Goal: Task Accomplishment & Management: Manage account settings

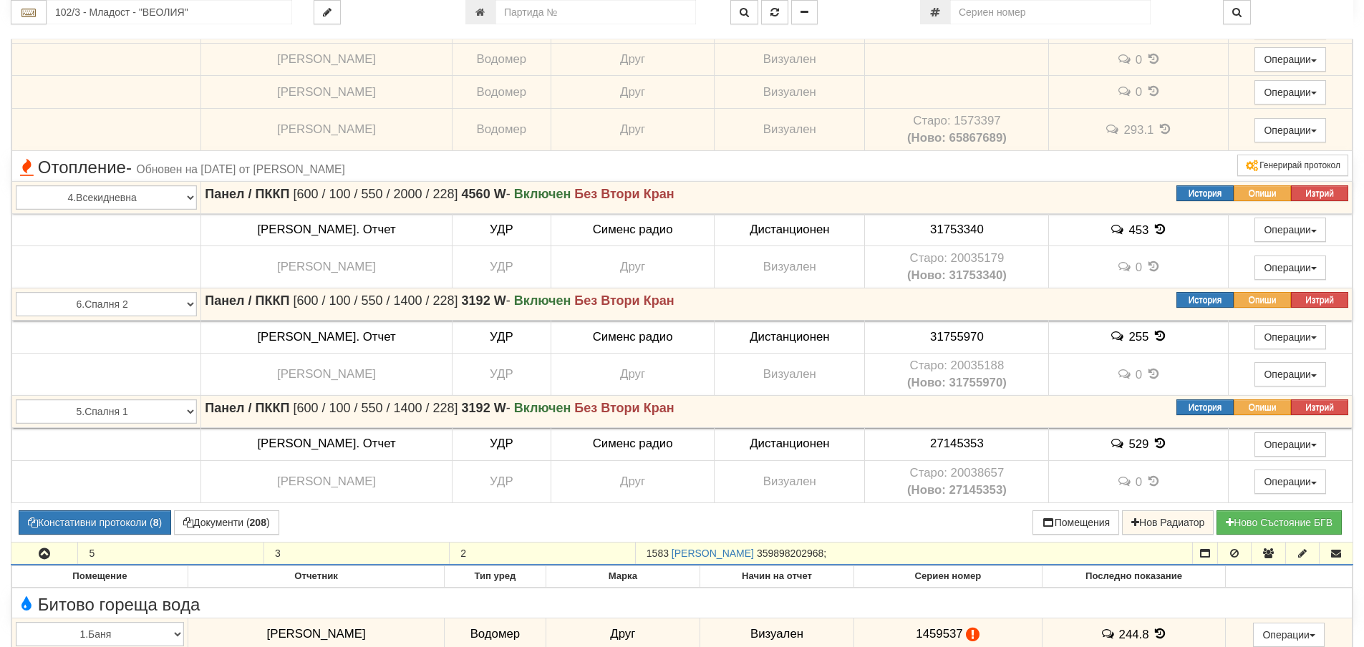
scroll to position [2672, 0]
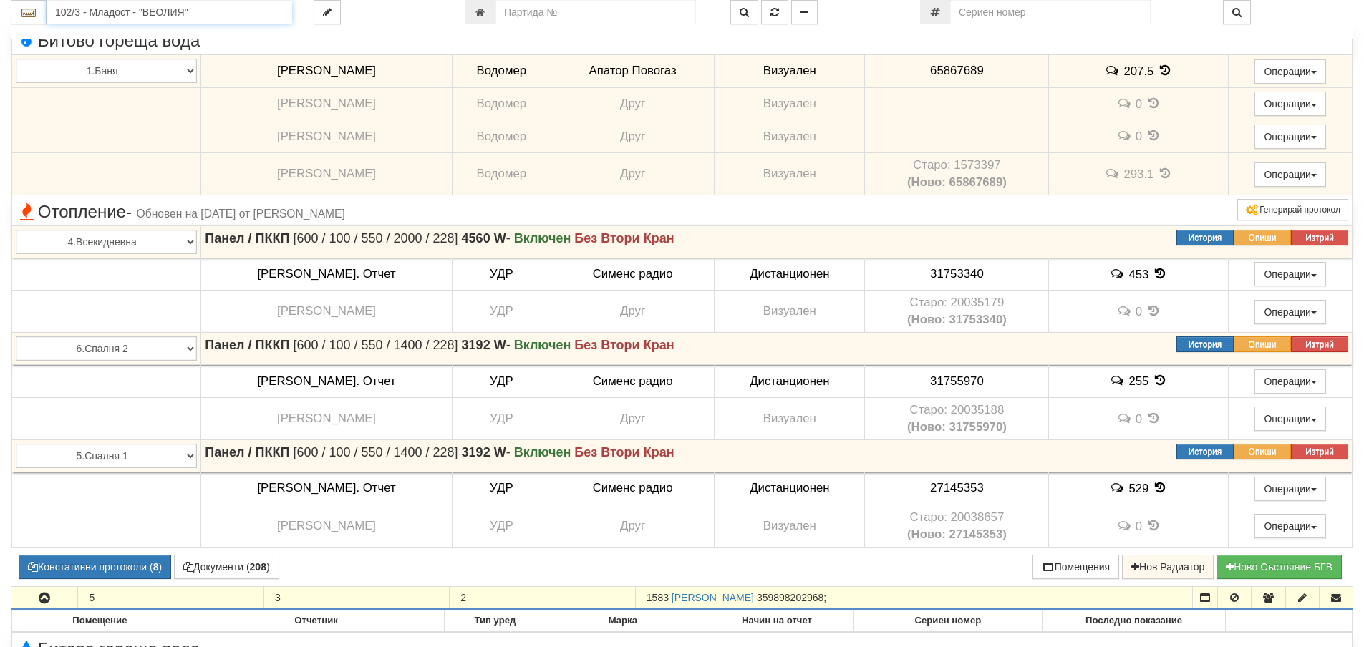
click at [226, 10] on input "102/3 - Младост - "ВЕОЛИЯ"" at bounding box center [170, 12] width 246 height 24
click at [212, 37] on div "207/1 - Вл. Варненчик - "ВЕОЛИЯ"" at bounding box center [169, 34] width 241 height 16
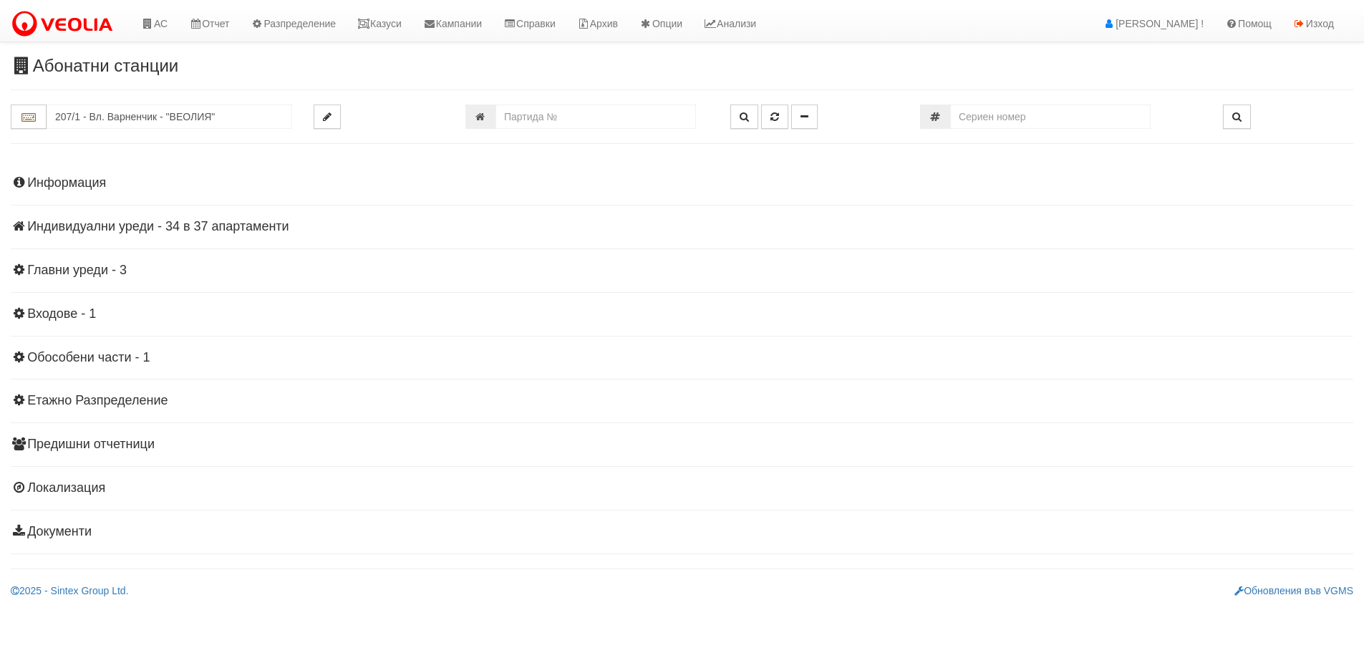
scroll to position [0, 0]
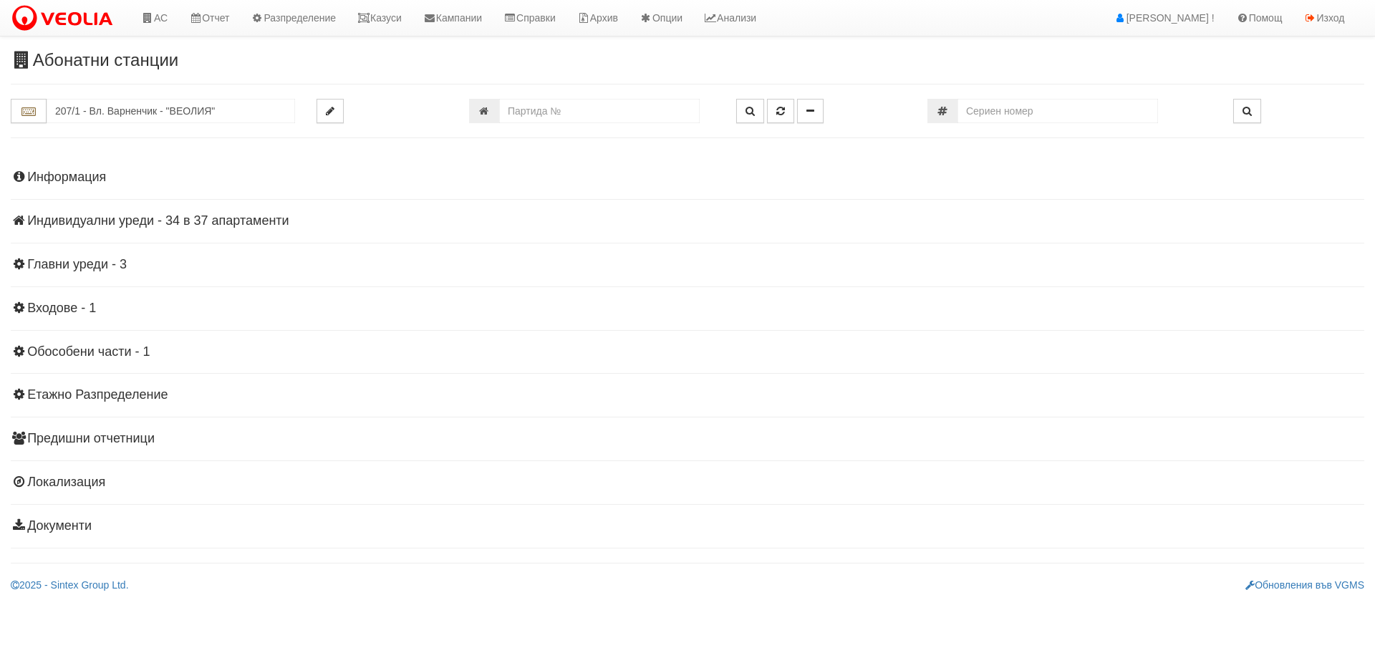
click at [71, 173] on h4 "Информация" at bounding box center [687, 177] width 1353 height 14
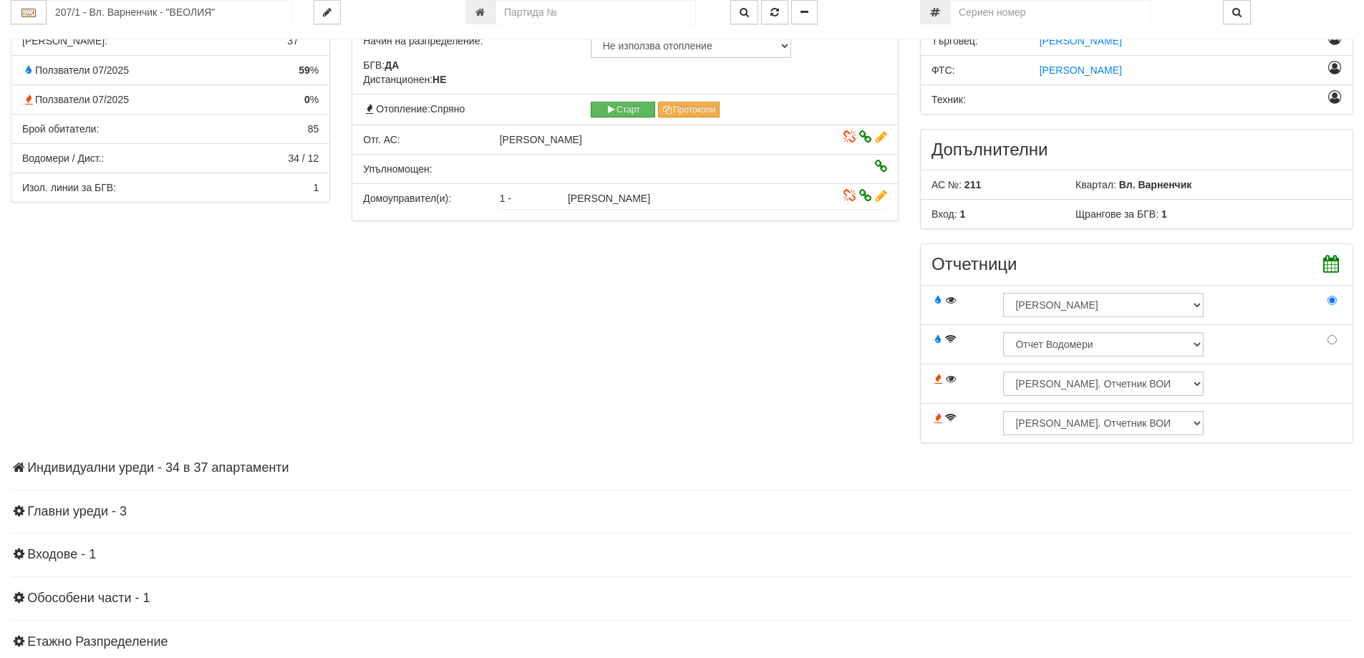
scroll to position [286, 0]
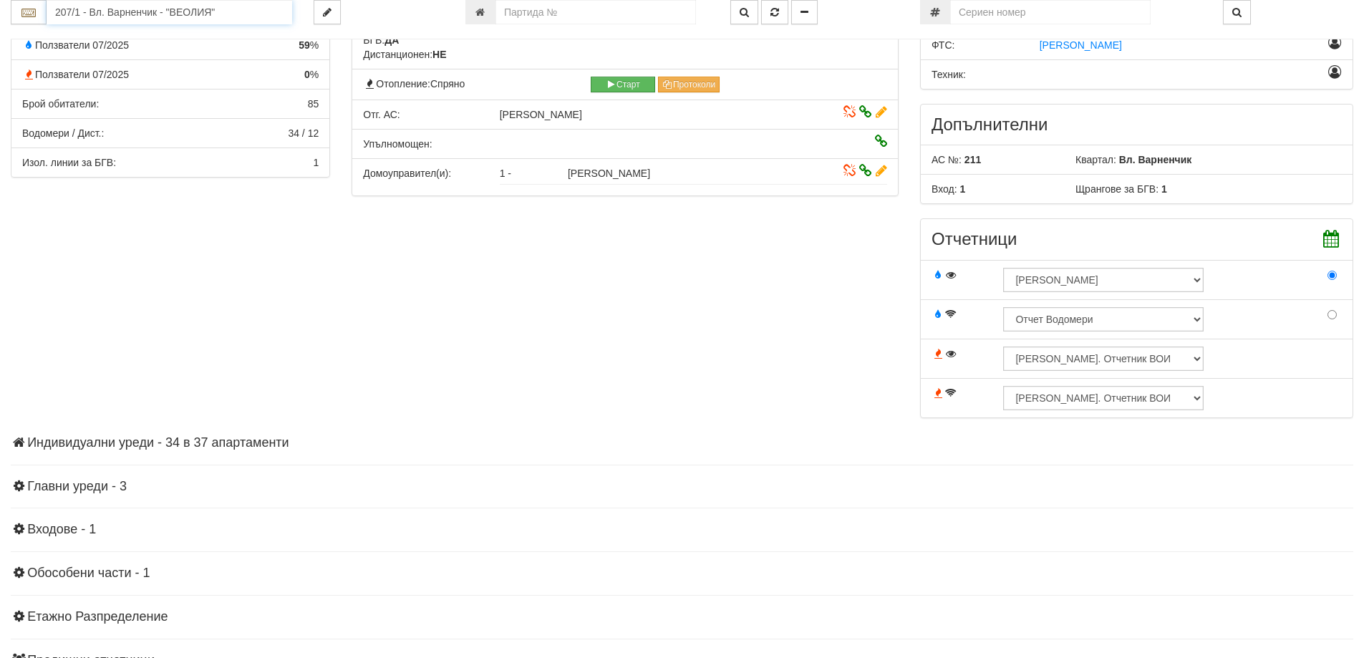
click at [225, 20] on input "207/1 - Вл. Варненчик - "ВЕОЛИЯ"" at bounding box center [170, 12] width 246 height 24
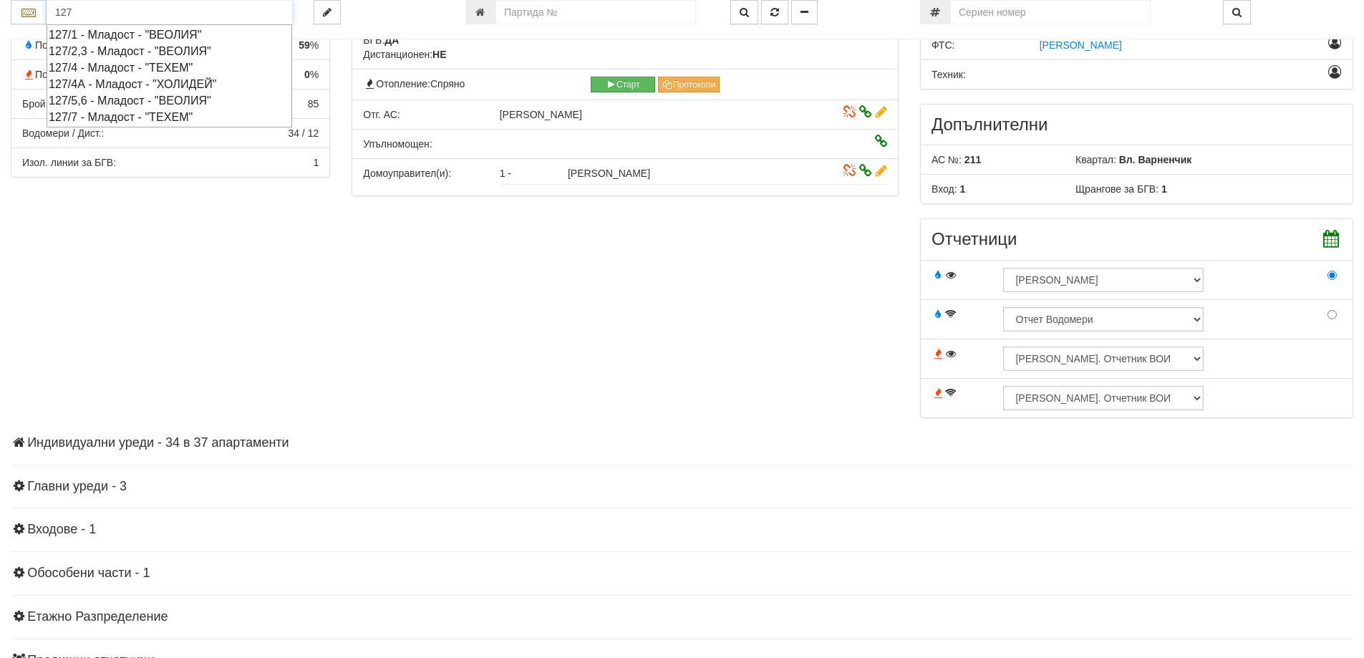
click at [202, 46] on div "127/2,3 - Младост - "ВЕОЛИЯ"" at bounding box center [169, 51] width 241 height 16
type input "127/2,3 - Младост - "ВЕОЛИЯ""
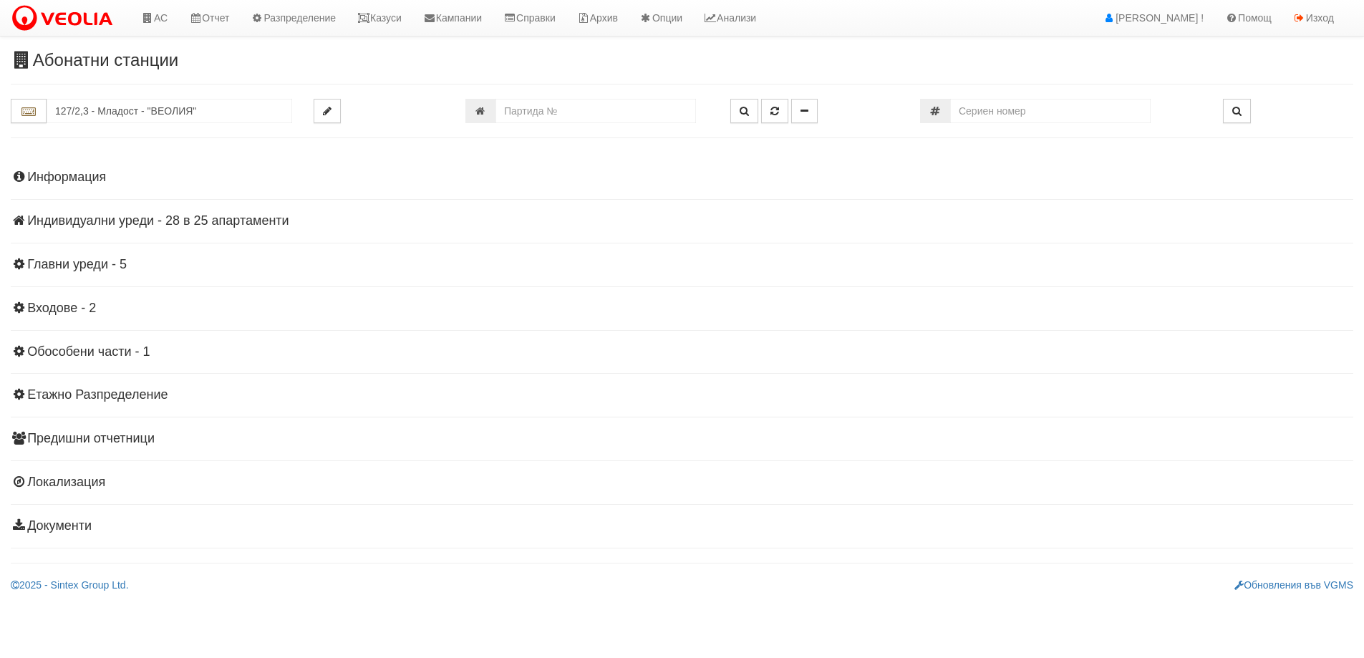
scroll to position [0, 0]
click at [52, 175] on h4 "Информация" at bounding box center [687, 177] width 1353 height 14
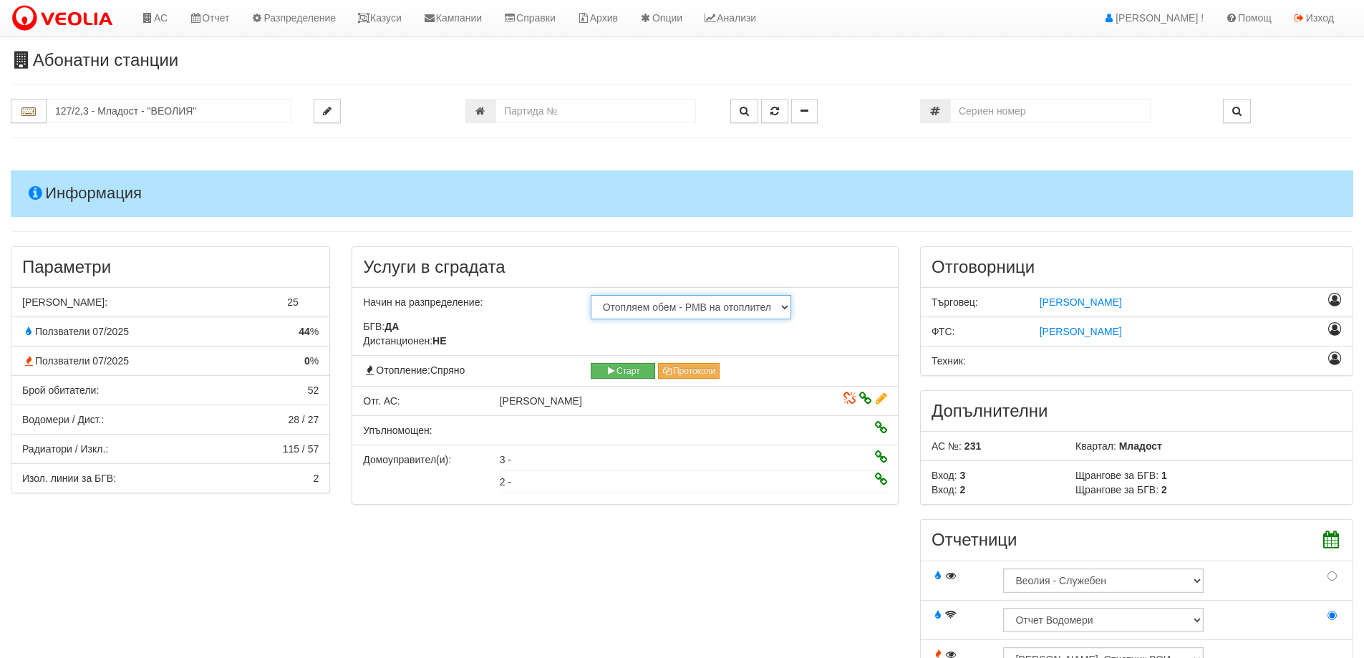
click at [752, 305] on select "Не използва отопление С УДР на дистанционен отчет С УДР на визуален отчет Отопл…" at bounding box center [691, 307] width 200 height 24
select select "5"
click at [591, 295] on select "Не използва отопление С УДР на дистанционен отчет С УДР на визуален отчет Отопл…" at bounding box center [691, 307] width 200 height 24
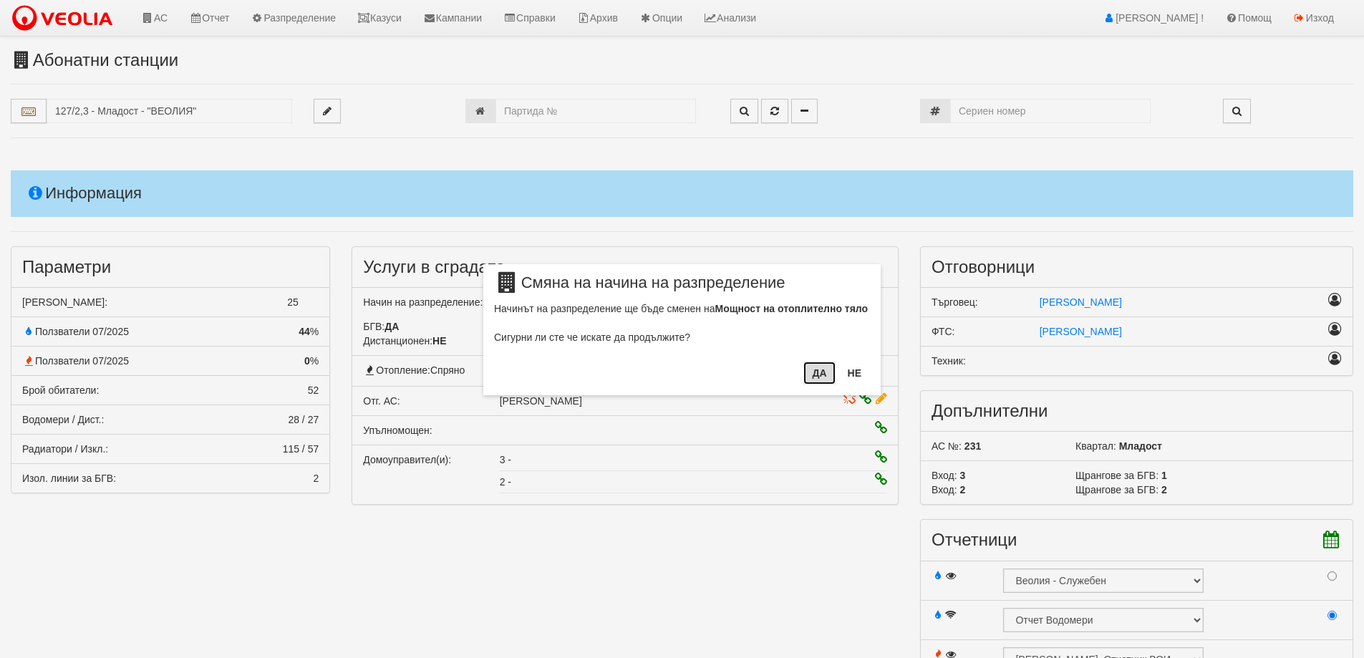
click at [821, 379] on button "ДА" at bounding box center [819, 373] width 32 height 23
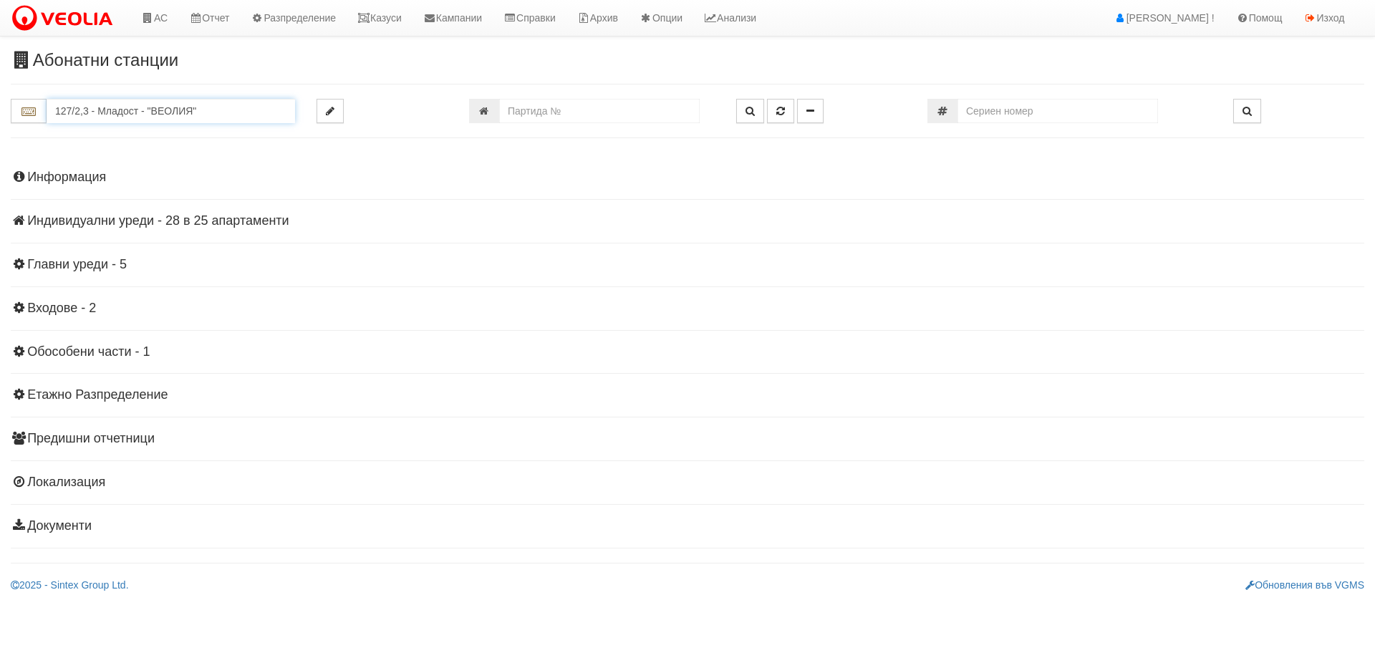
click at [219, 107] on input "127/2,3 - Младост - "ВЕОЛИЯ"" at bounding box center [171, 111] width 248 height 24
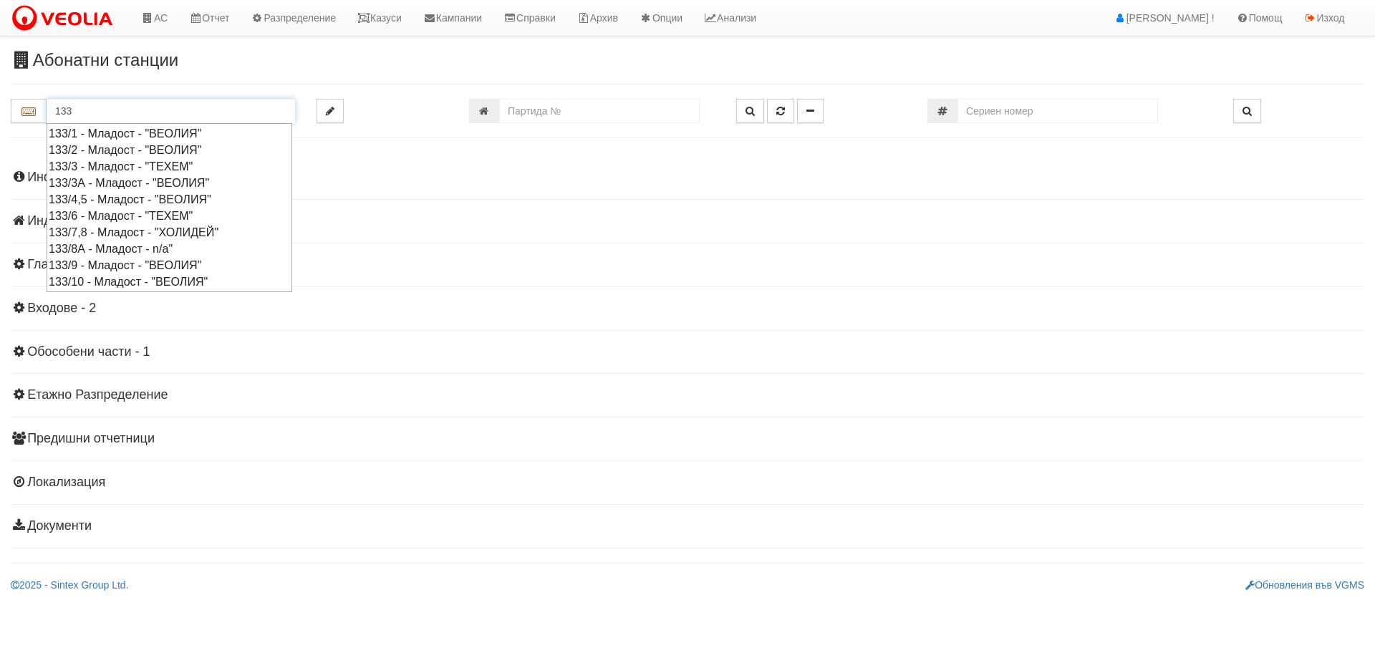
click at [166, 266] on div "133/9 - Младост - "ВЕОЛИЯ"" at bounding box center [169, 265] width 241 height 16
type input "133/9 - Младост - "ВЕОЛИЯ""
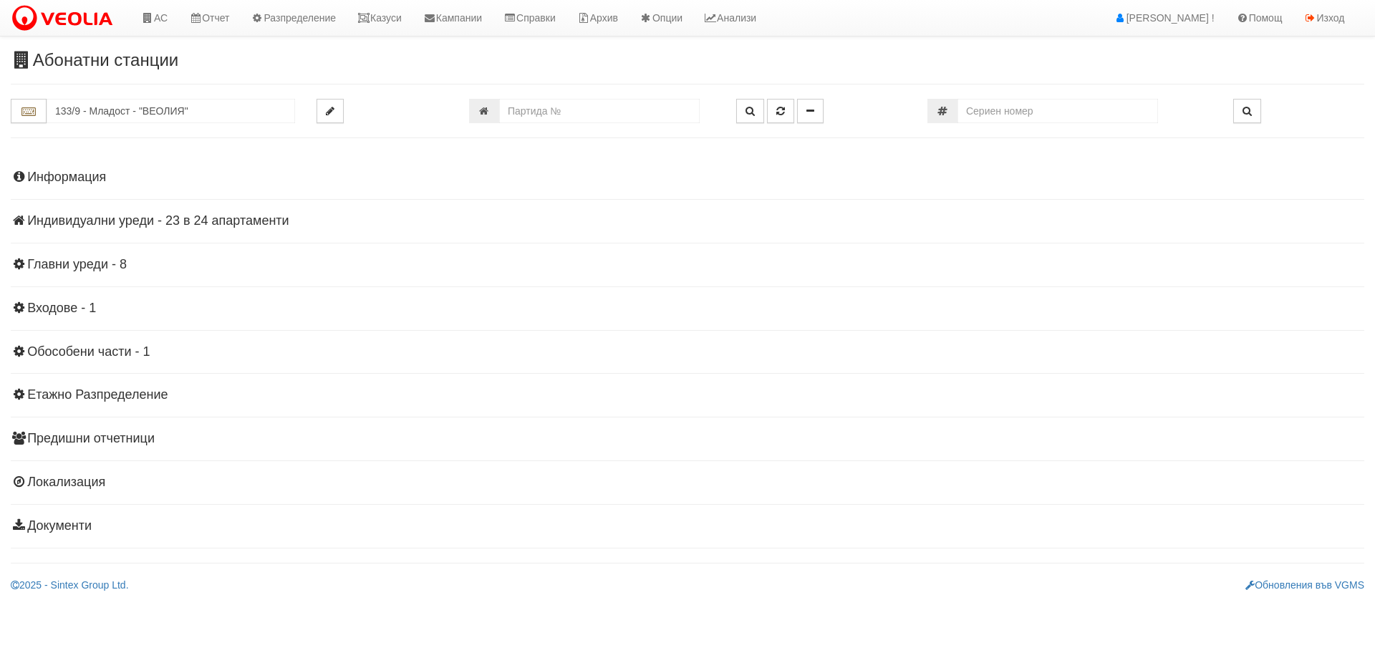
click at [90, 174] on h4 "Информация" at bounding box center [687, 177] width 1353 height 14
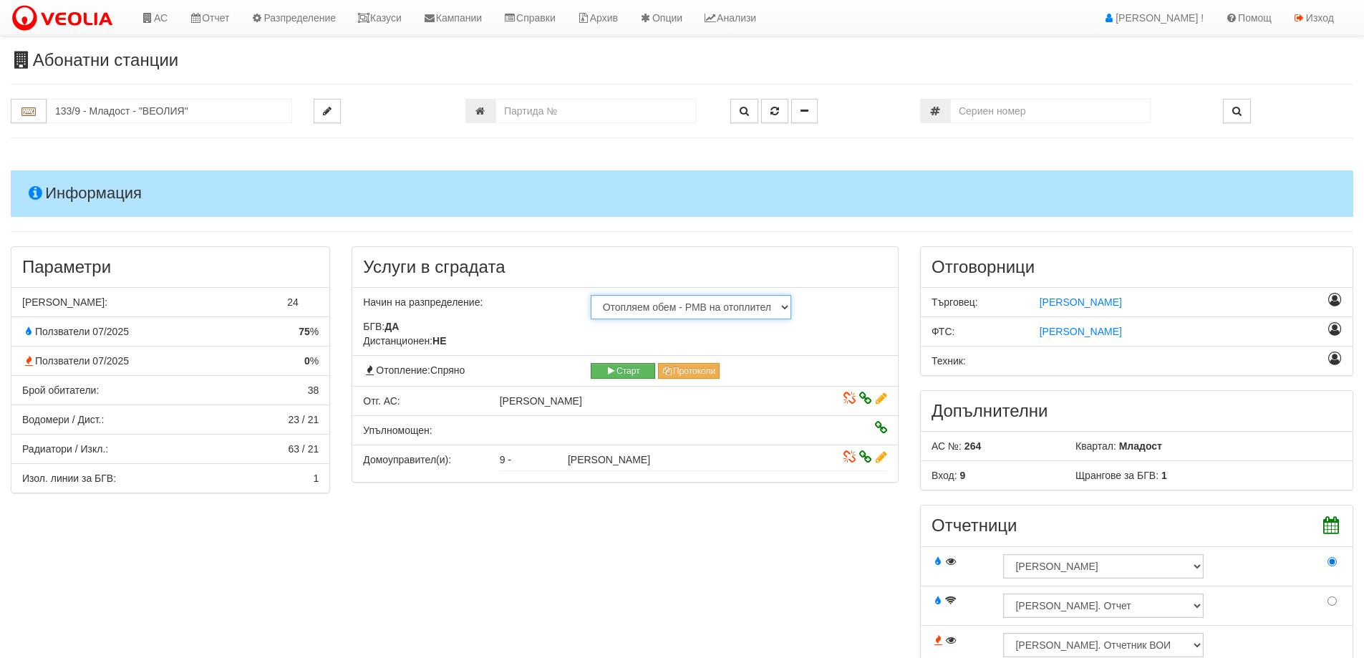
click at [690, 312] on select "Не използва отопление С УДР на дистанционен отчет С УДР на визуален отчет Отопл…" at bounding box center [691, 307] width 200 height 24
select select "5"
click at [591, 295] on select "Не използва отопление С УДР на дистанционен отчет С УДР на визуален отчет Отопл…" at bounding box center [691, 307] width 200 height 24
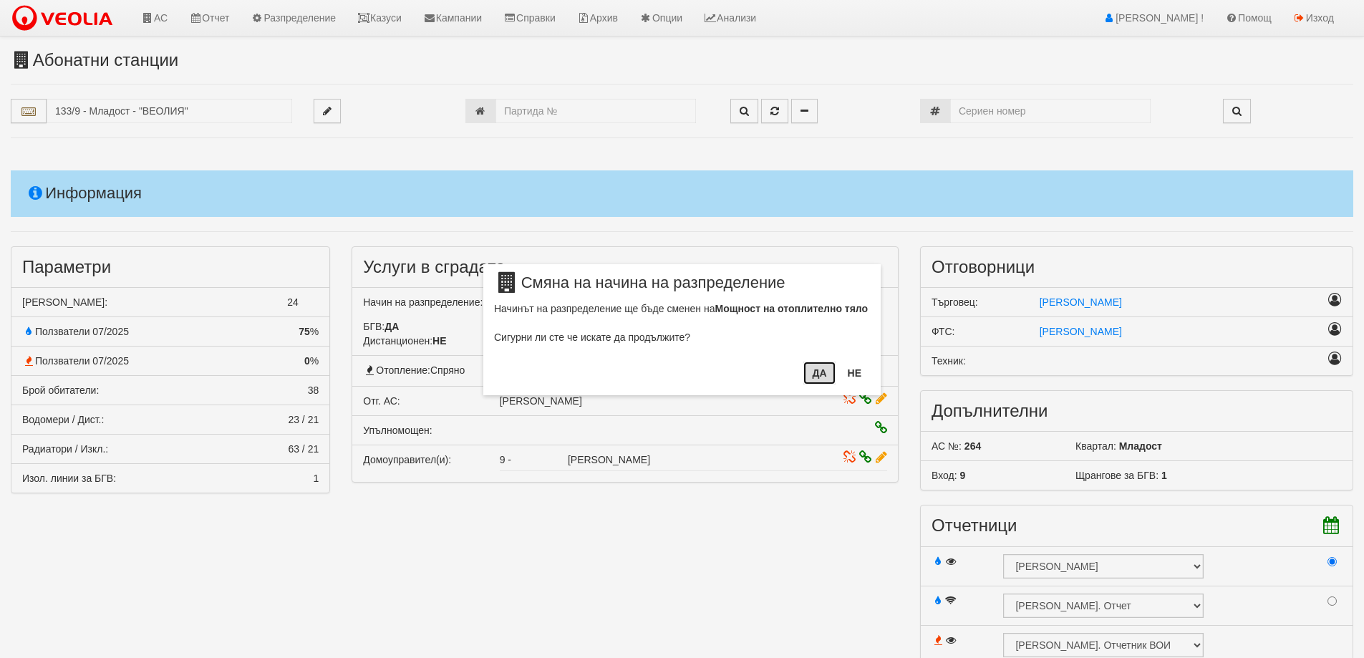
click at [816, 382] on button "ДА" at bounding box center [819, 373] width 32 height 23
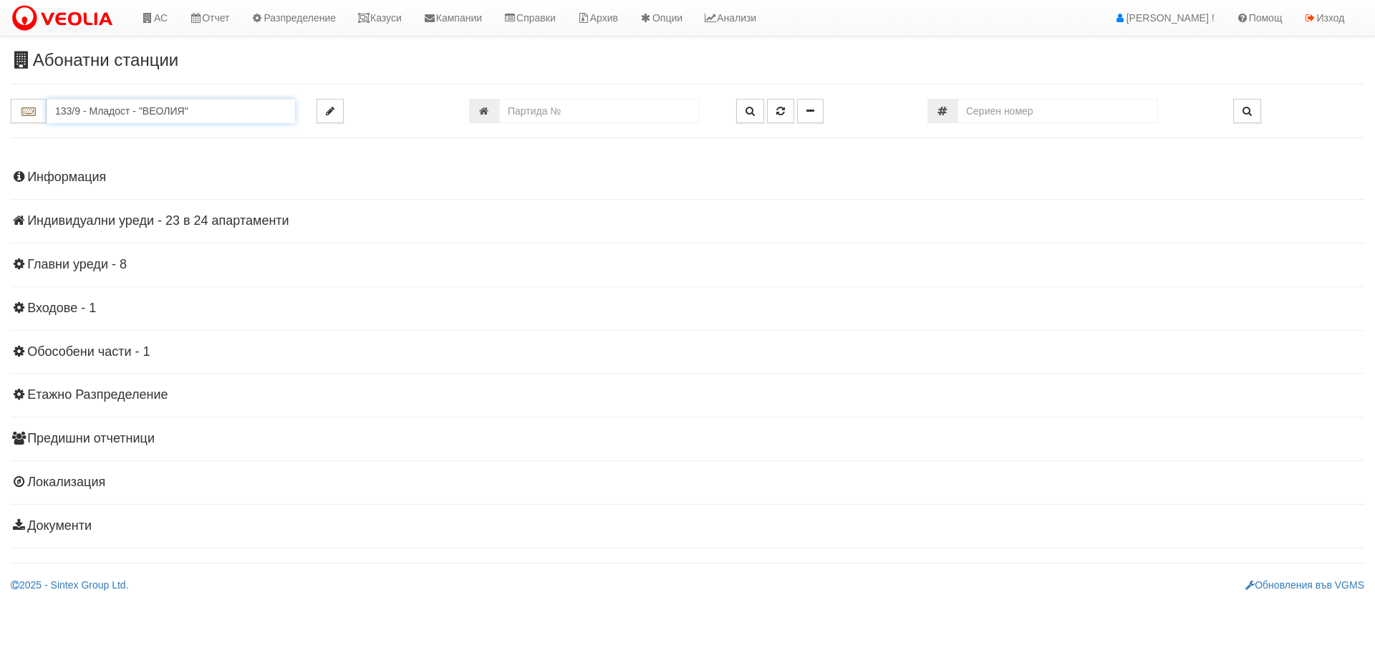
click at [133, 105] on input "133/9 - Младост - "ВЕОЛИЯ"" at bounding box center [171, 111] width 248 height 24
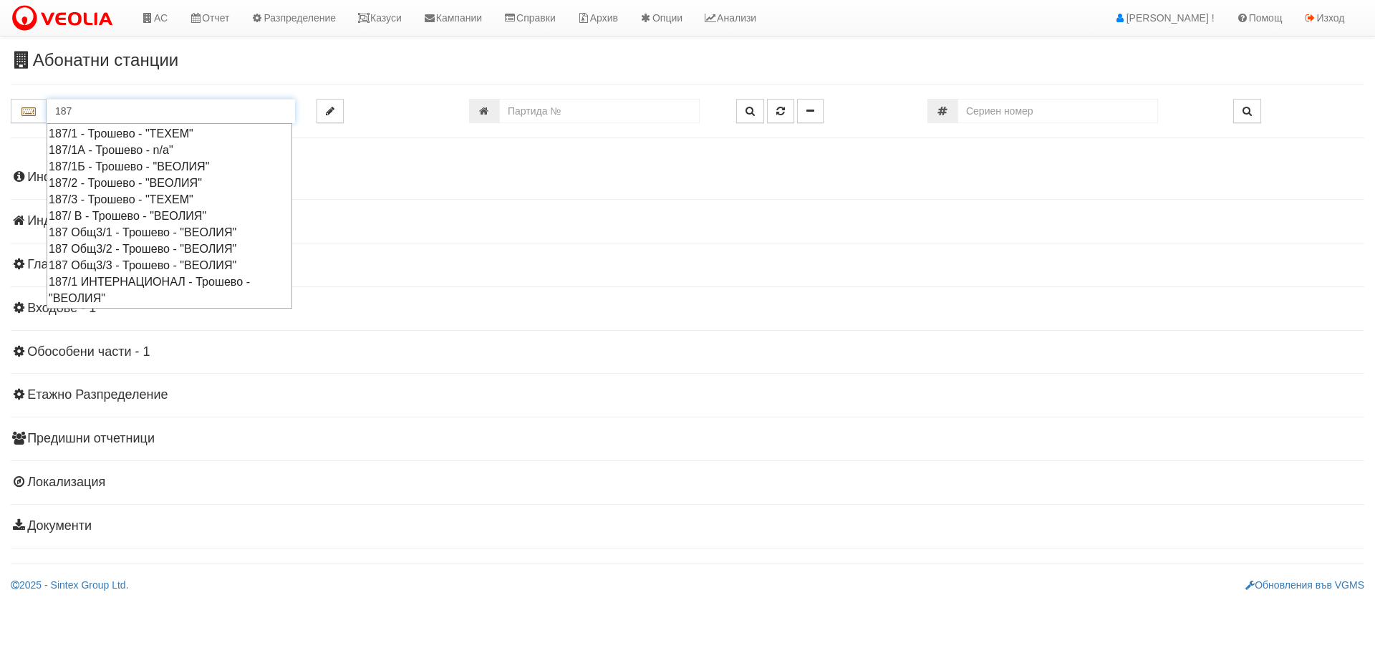
click at [118, 163] on div "187/1Б - Трошево - "ВЕОЛИЯ"" at bounding box center [169, 166] width 241 height 16
type input "187/1Б - Трошево - "ВЕОЛИЯ""
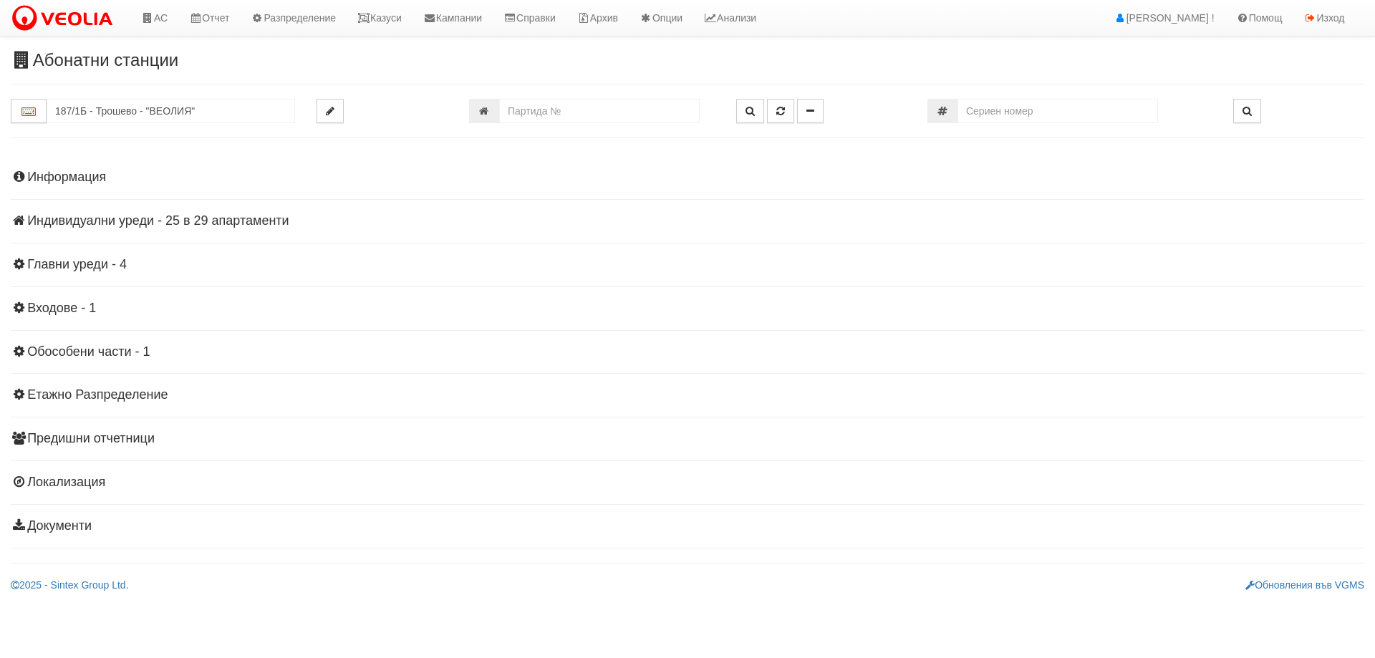
click at [107, 180] on h4 "Информация" at bounding box center [687, 177] width 1353 height 14
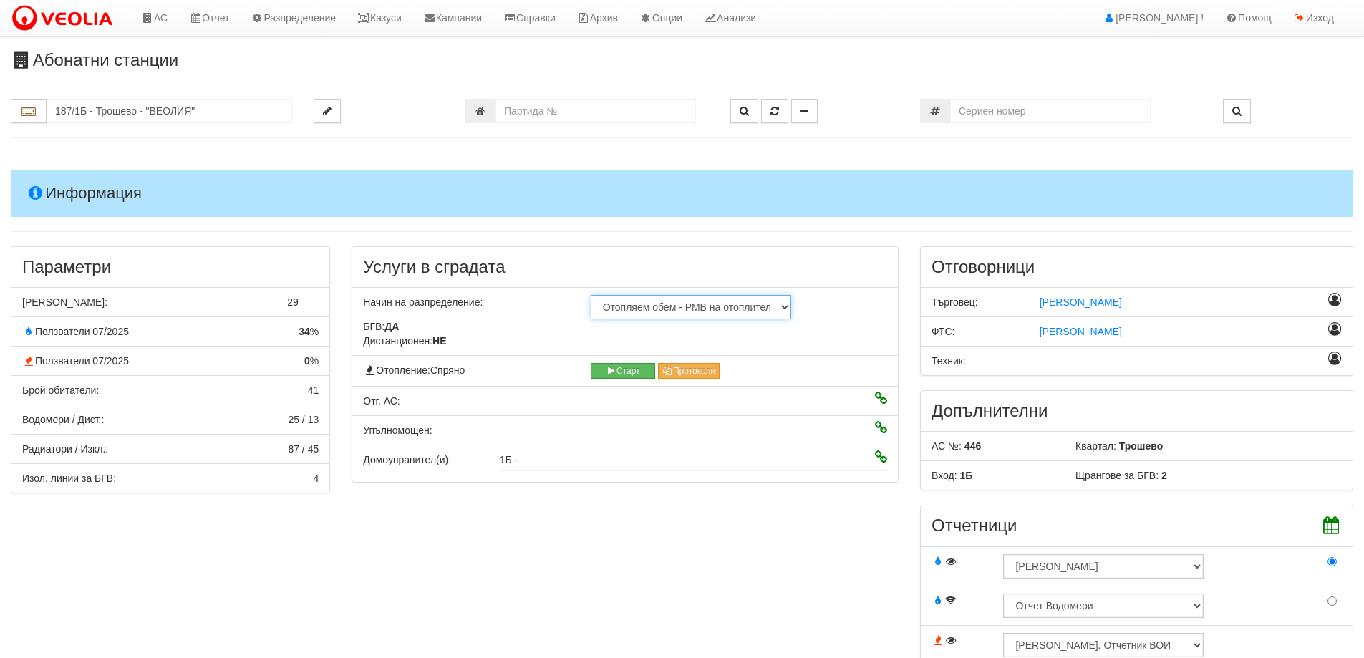
click at [697, 306] on select "Не използва отопление С УДР на дистанционен отчет С УДР на визуален отчет Отопл…" at bounding box center [691, 307] width 200 height 24
select select "5"
click at [591, 295] on select "Не използва отопление С УДР на дистанционен отчет С УДР на визуален отчет Отопл…" at bounding box center [691, 307] width 200 height 24
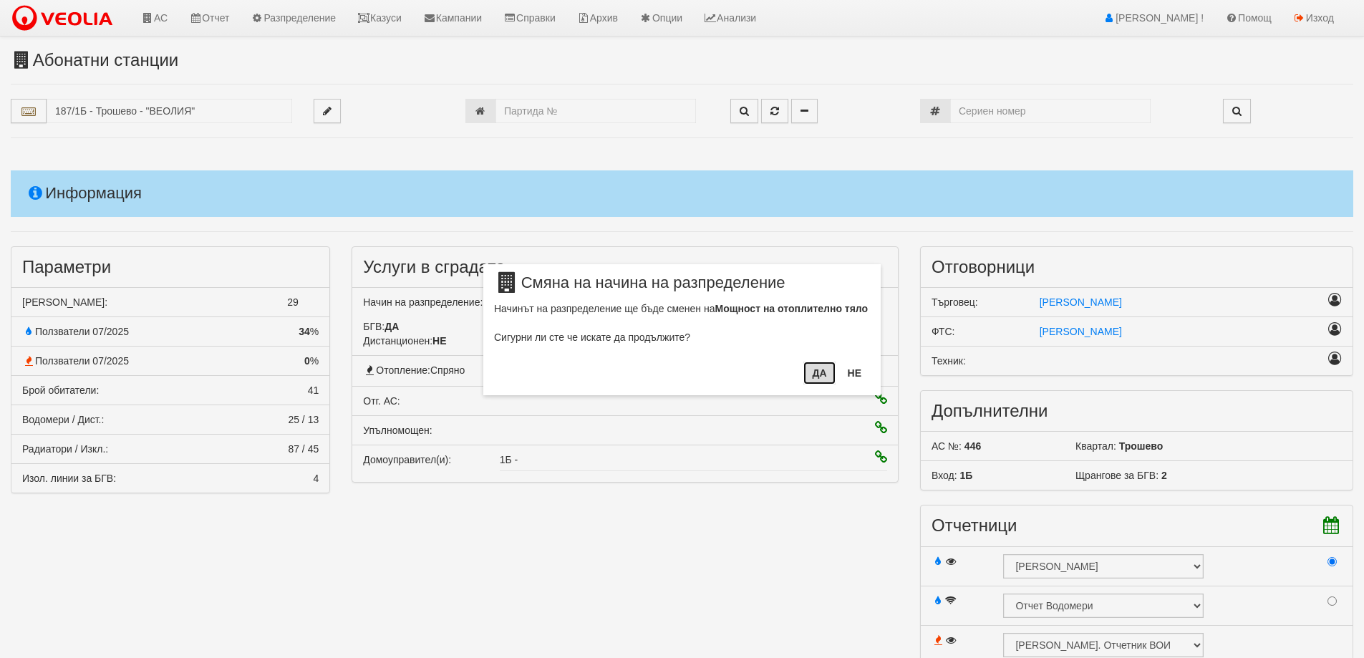
click at [816, 375] on button "ДА" at bounding box center [819, 373] width 32 height 23
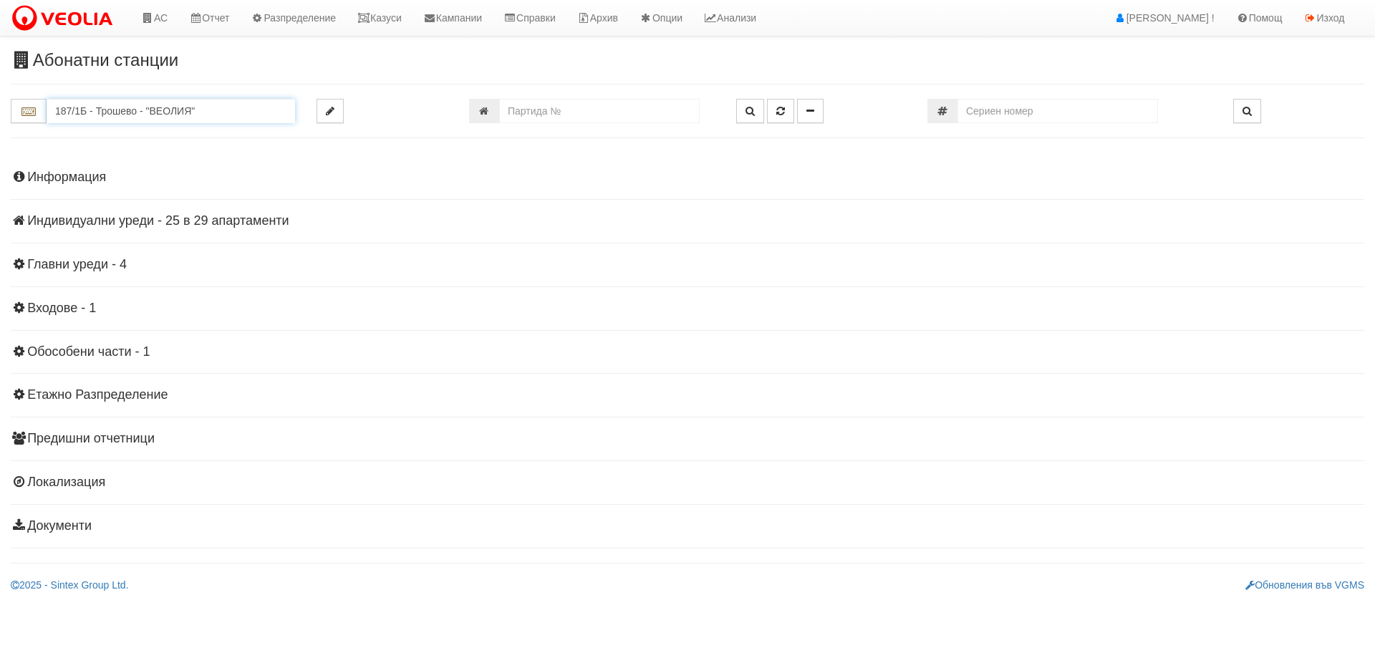
click at [102, 115] on input "187/1Б - Трошево - "ВЕОЛИЯ"" at bounding box center [171, 111] width 248 height 24
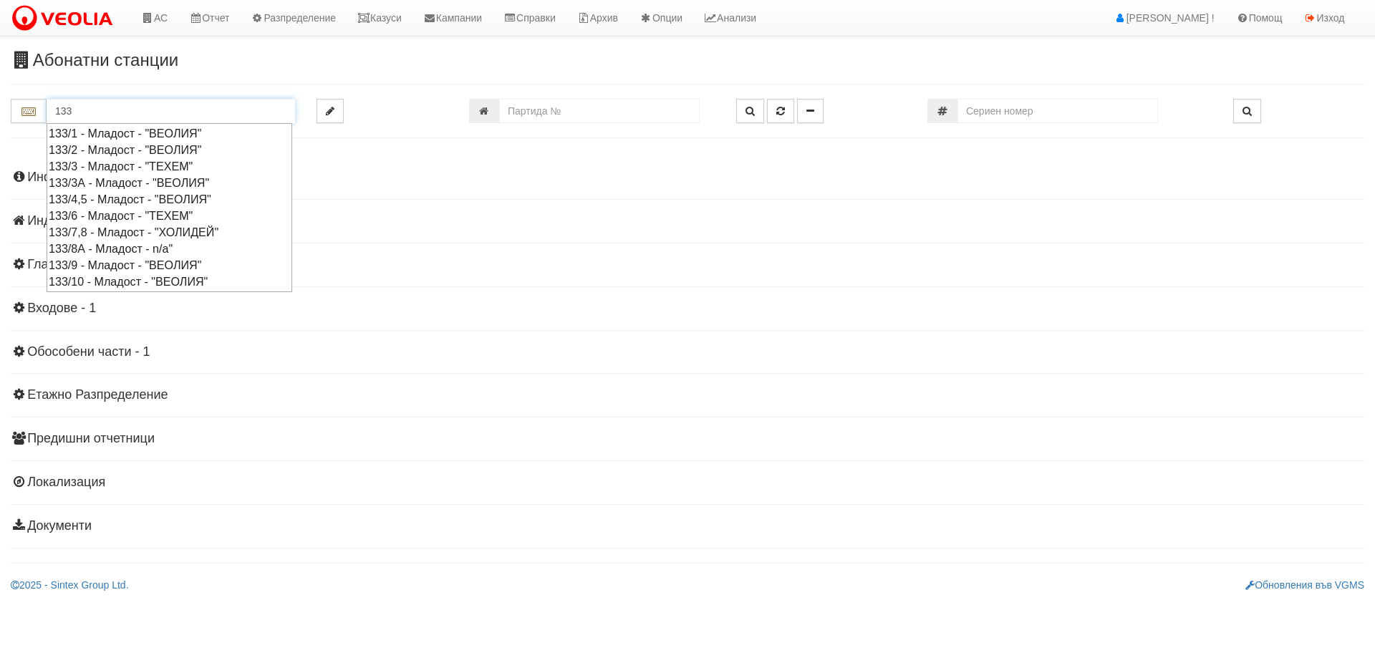
click at [106, 270] on div "133/9 - Младост - "ВЕОЛИЯ"" at bounding box center [169, 265] width 241 height 16
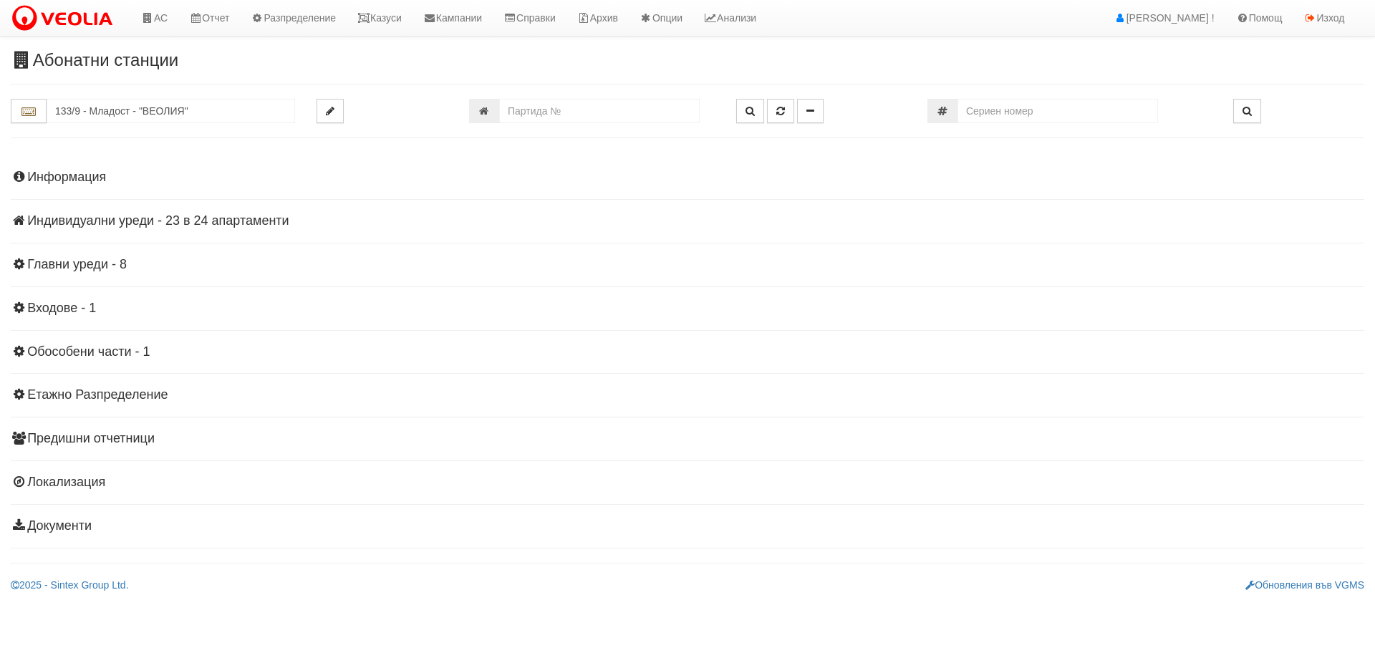
click at [49, 177] on h4 "Информация" at bounding box center [687, 177] width 1353 height 14
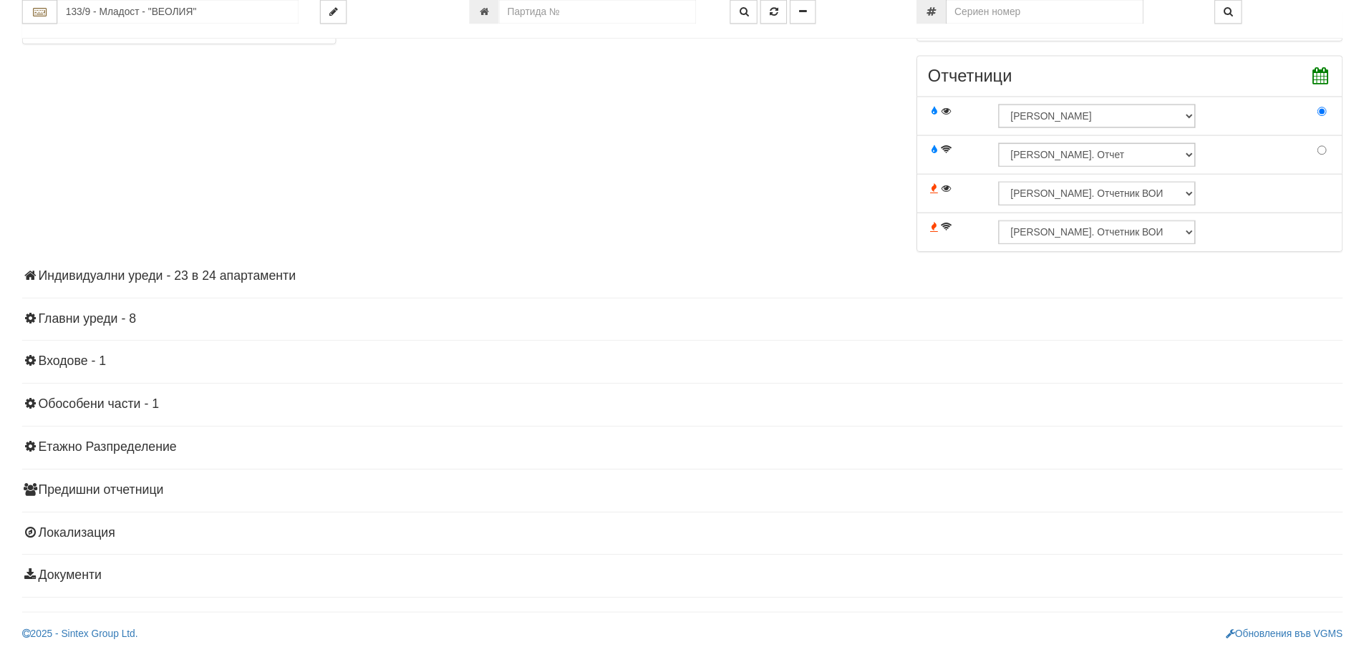
scroll to position [453, 0]
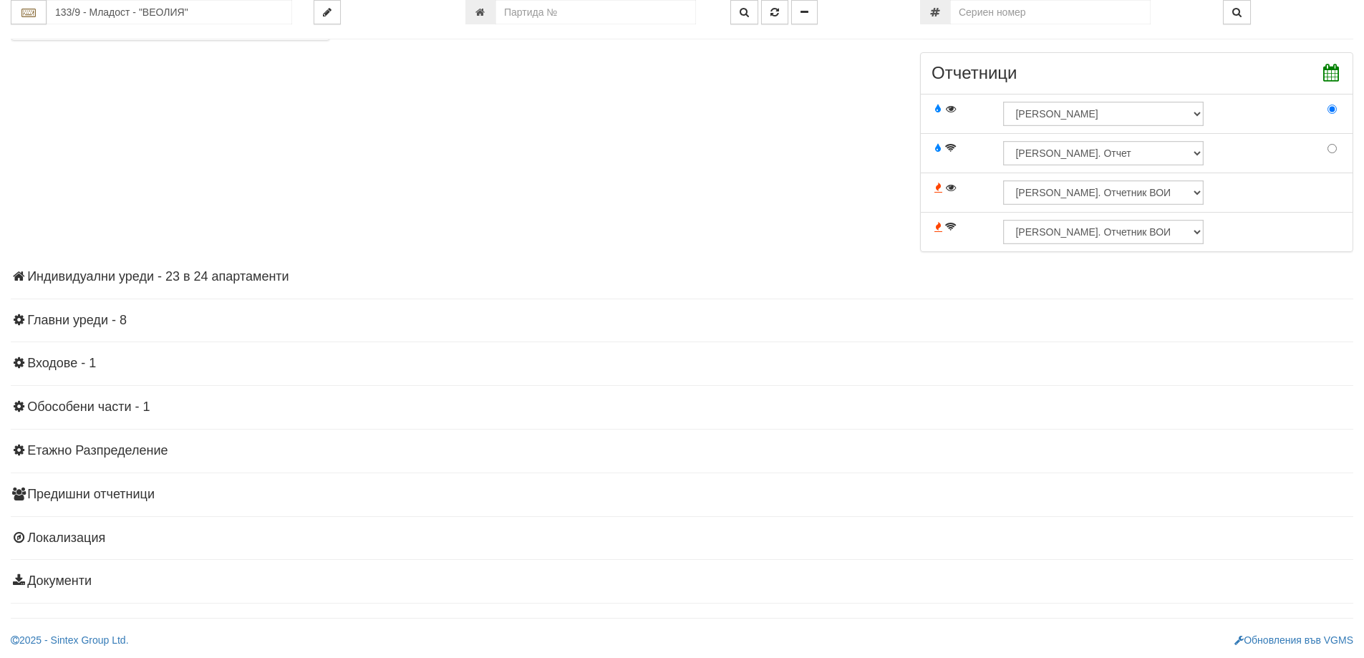
click at [204, 276] on h4 "Индивидуални уреди - 23 в 24 апартаменти" at bounding box center [682, 277] width 1343 height 14
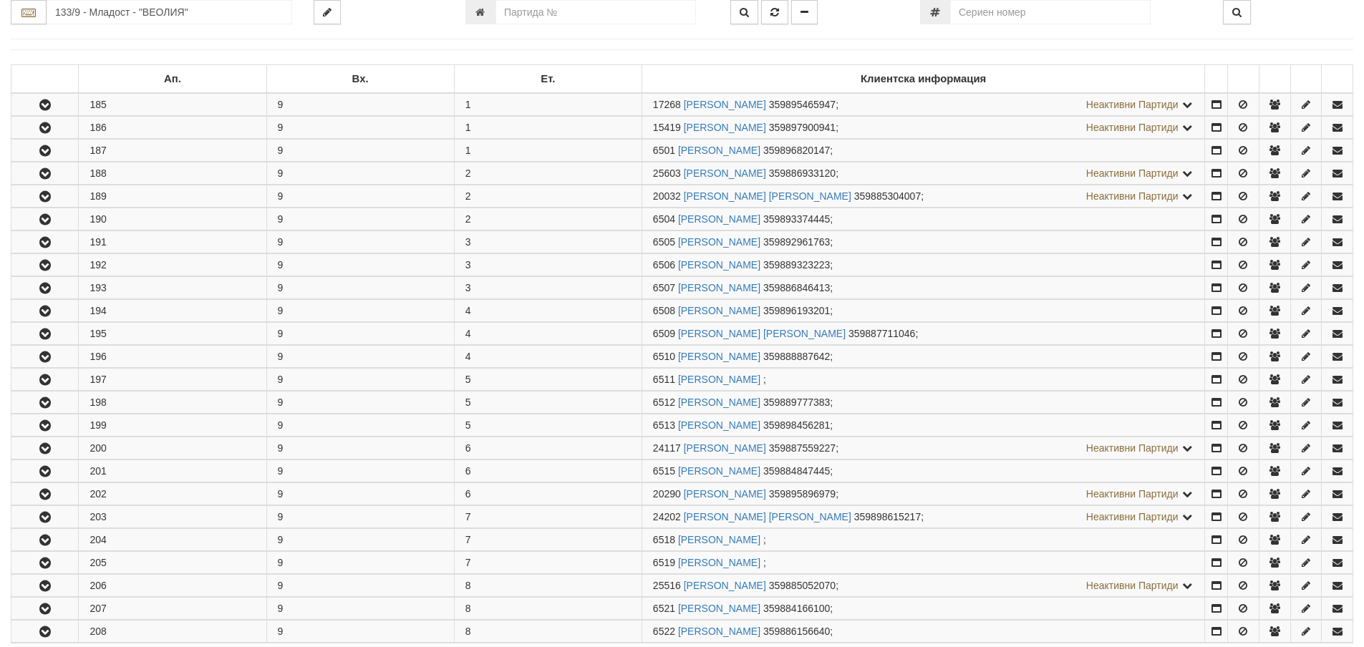
scroll to position [739, 0]
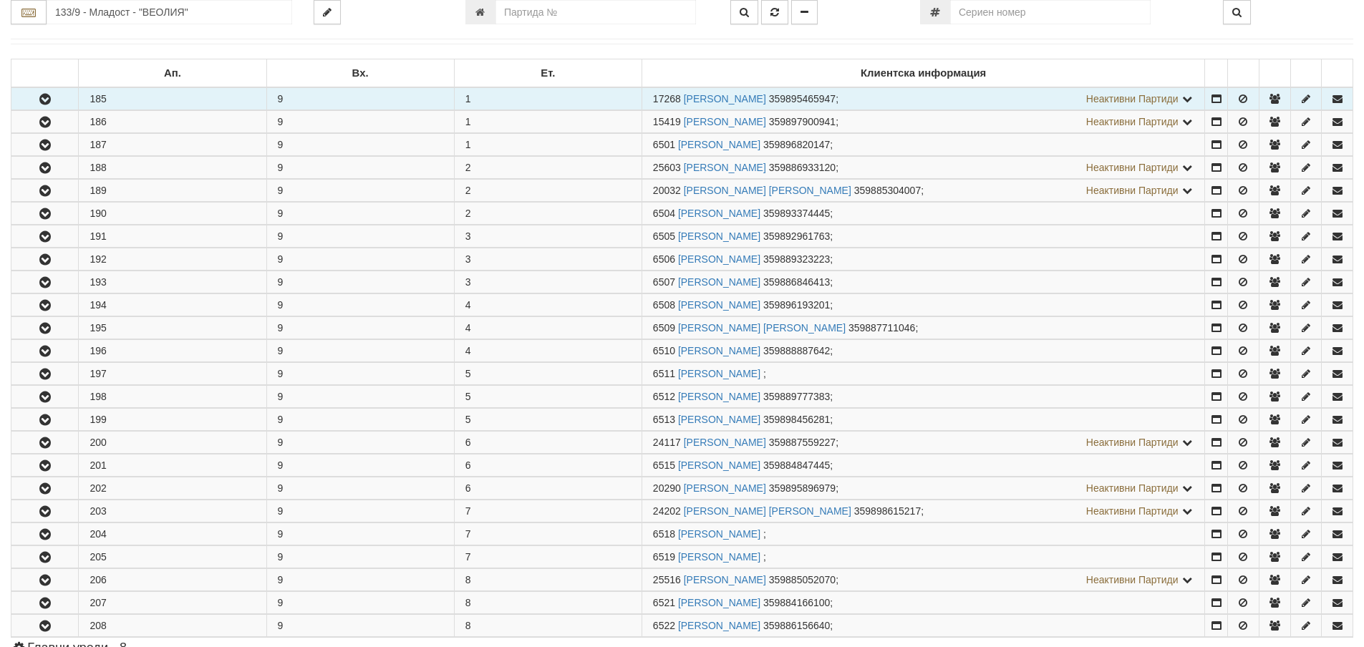
click at [47, 105] on icon "button" at bounding box center [45, 100] width 17 height 10
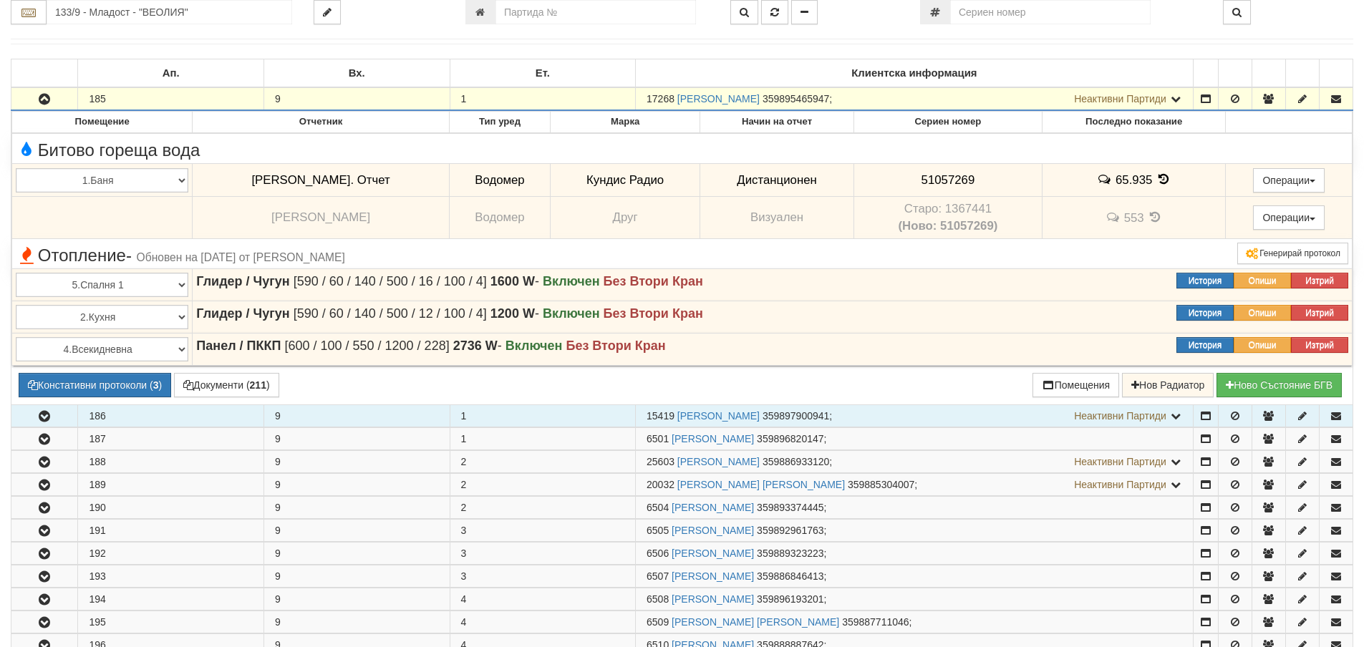
click at [57, 413] on button "button" at bounding box center [44, 415] width 66 height 21
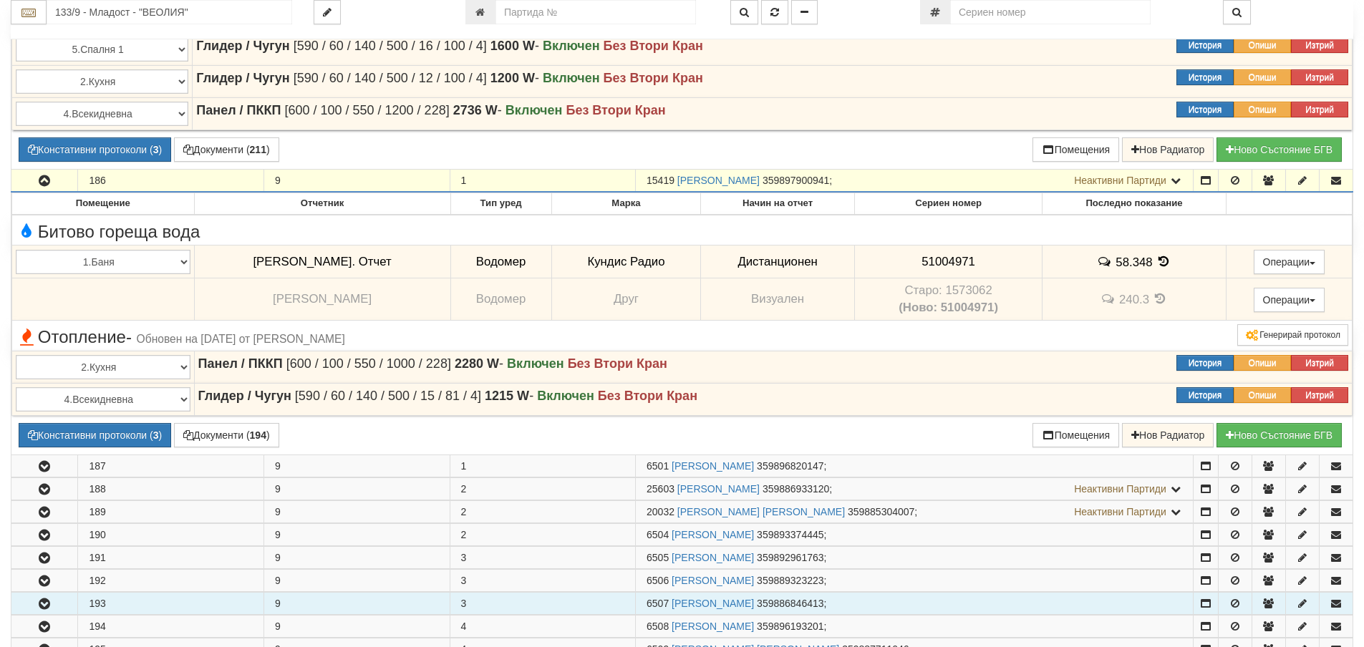
scroll to position [1169, 0]
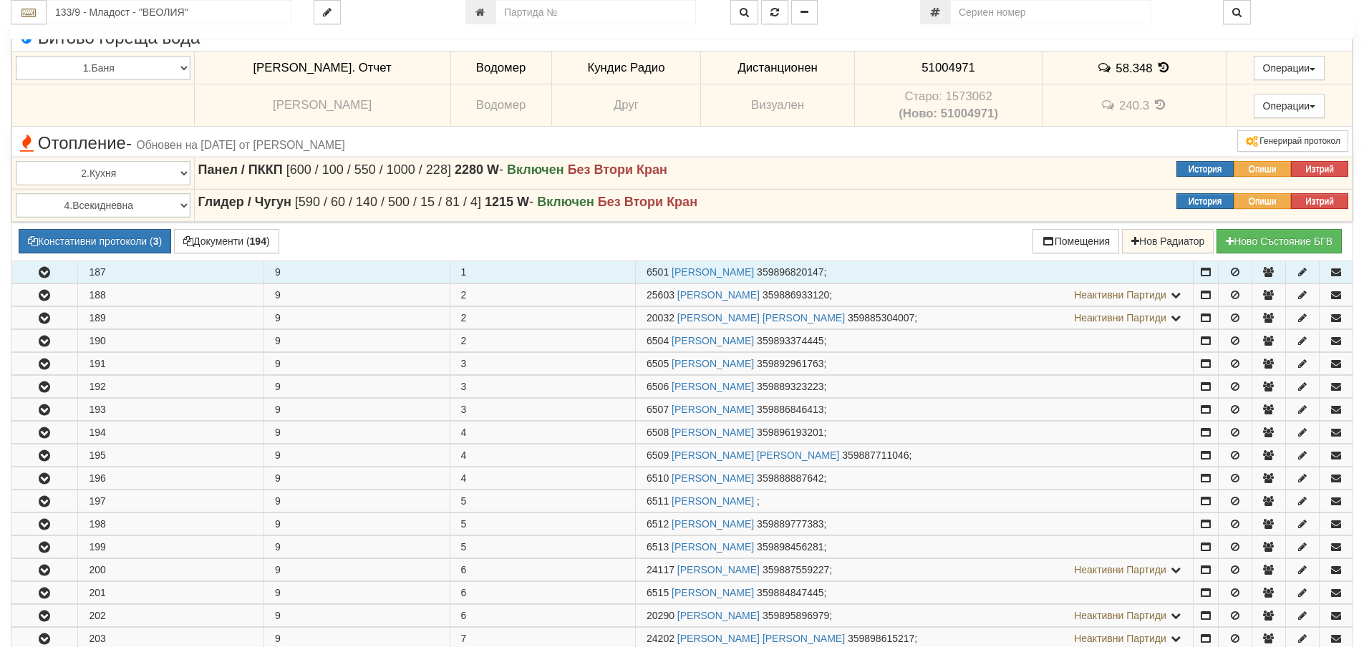
click at [52, 269] on icon "button" at bounding box center [44, 273] width 17 height 10
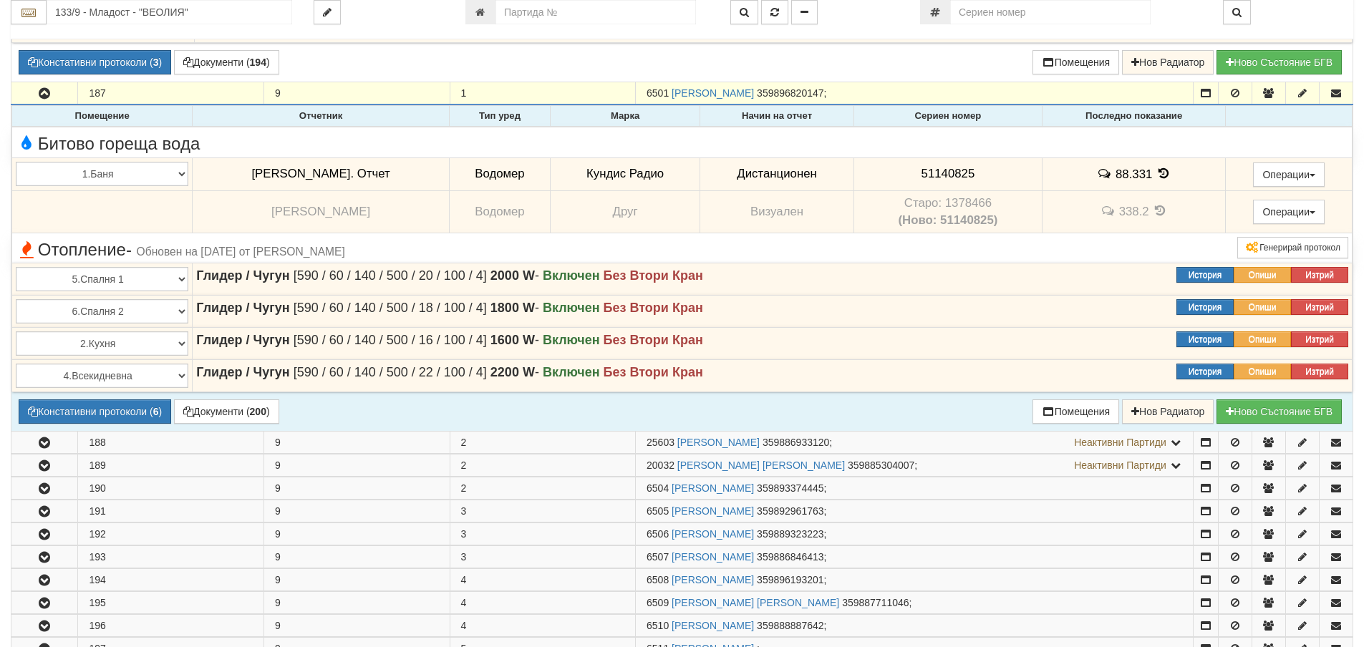
scroll to position [1383, 0]
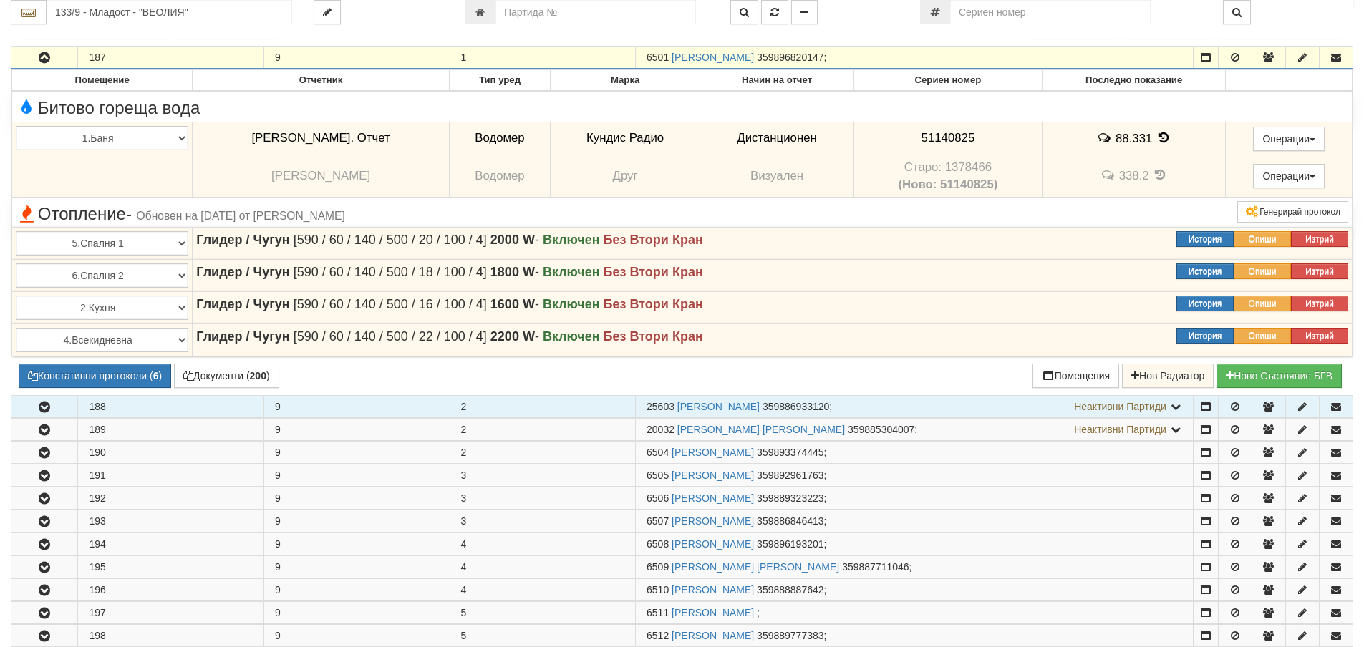
click at [27, 398] on button "button" at bounding box center [44, 406] width 66 height 21
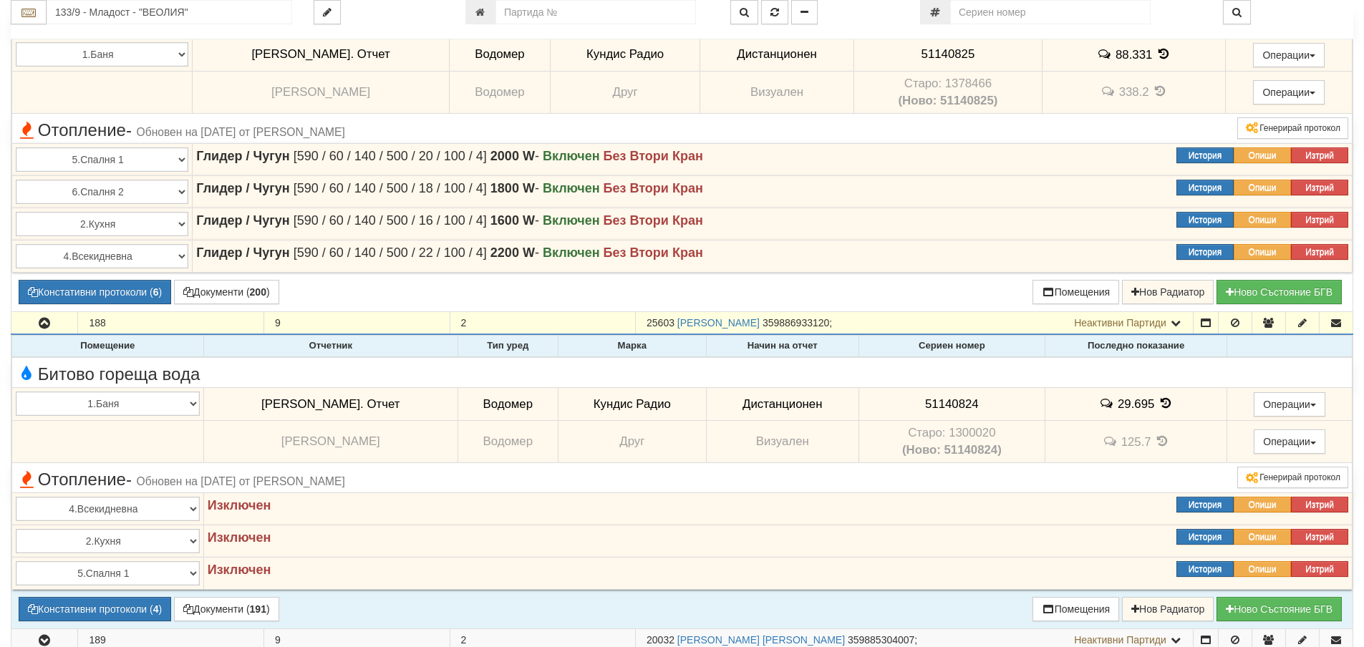
scroll to position [1670, 0]
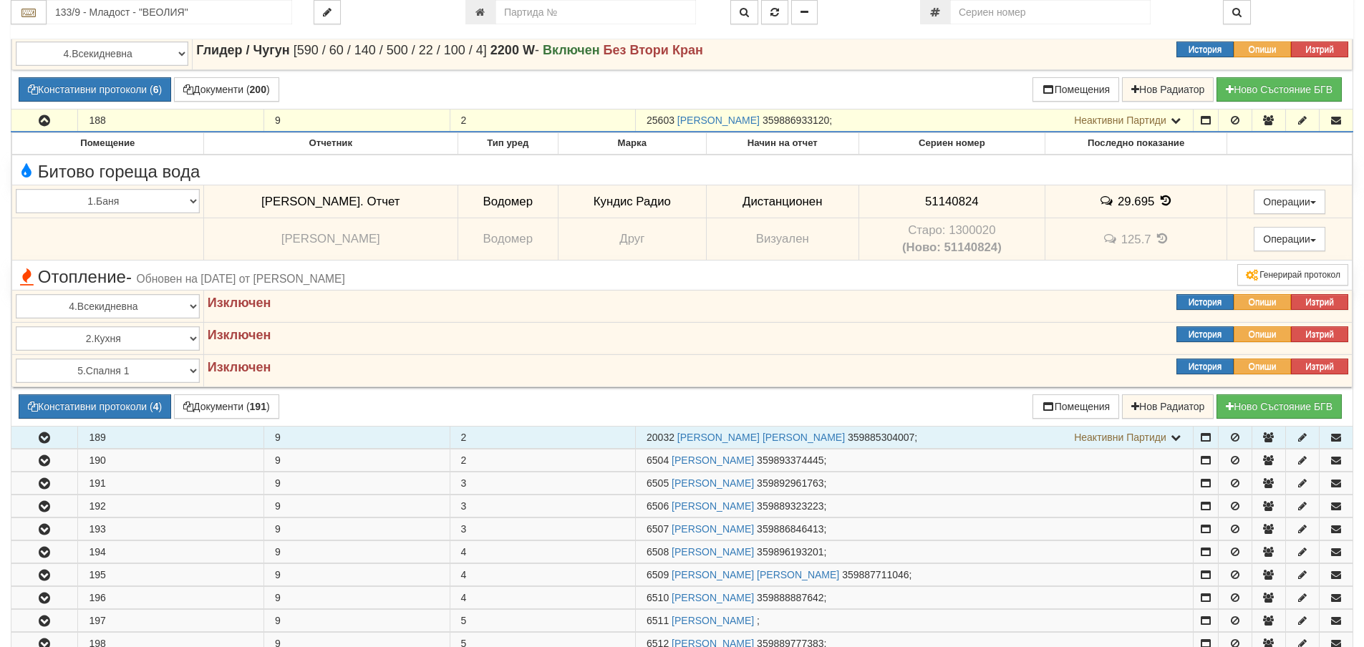
click at [52, 433] on icon "button" at bounding box center [44, 438] width 17 height 10
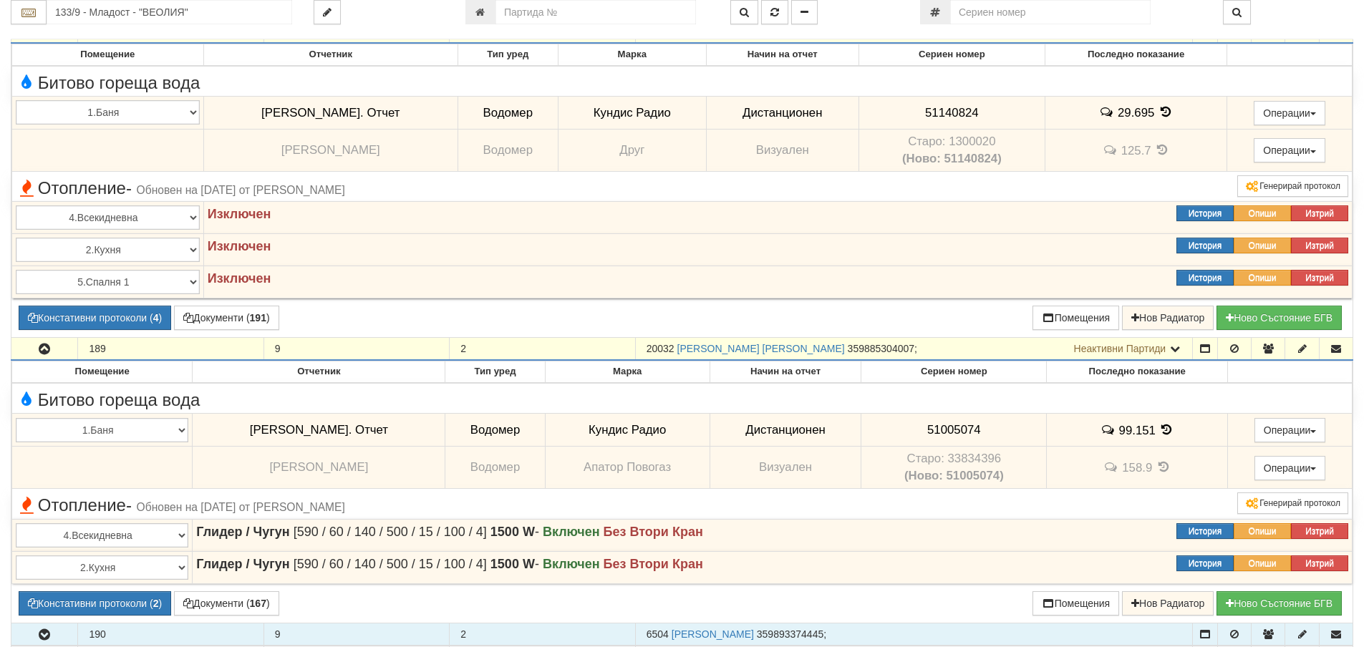
scroll to position [1956, 0]
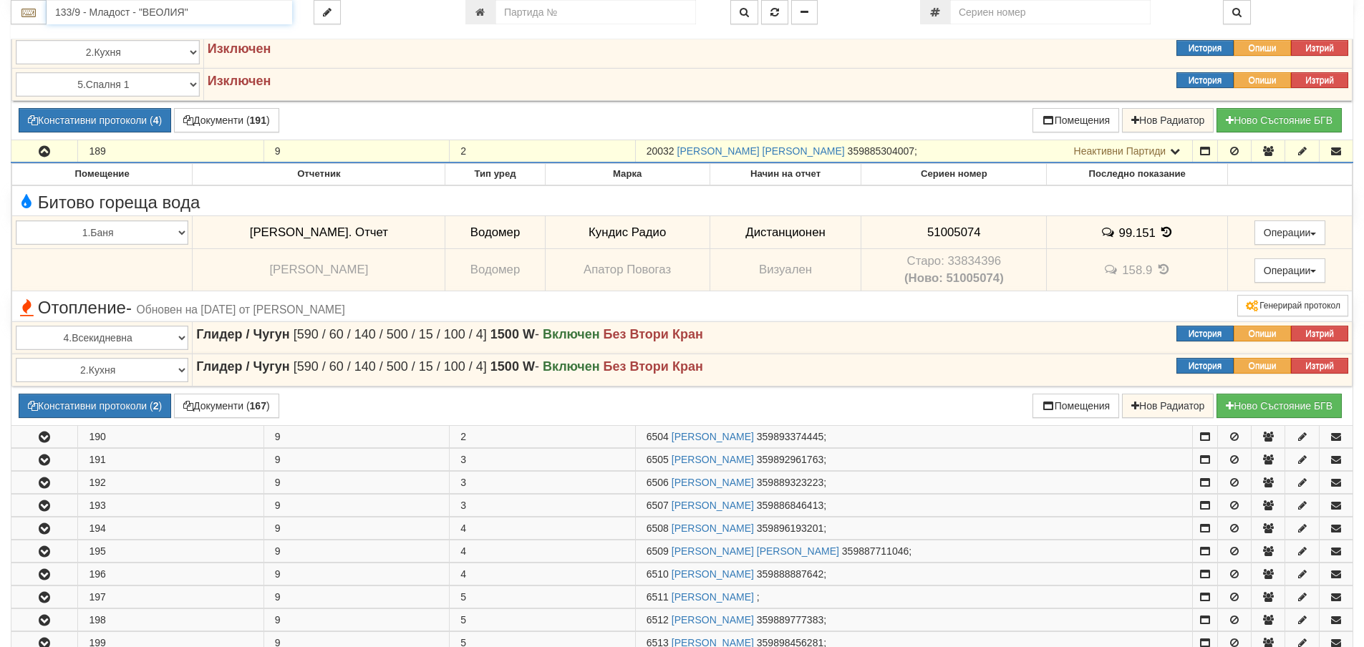
click at [155, 6] on input "133/9 - Младост - "ВЕОЛИЯ"" at bounding box center [170, 12] width 246 height 24
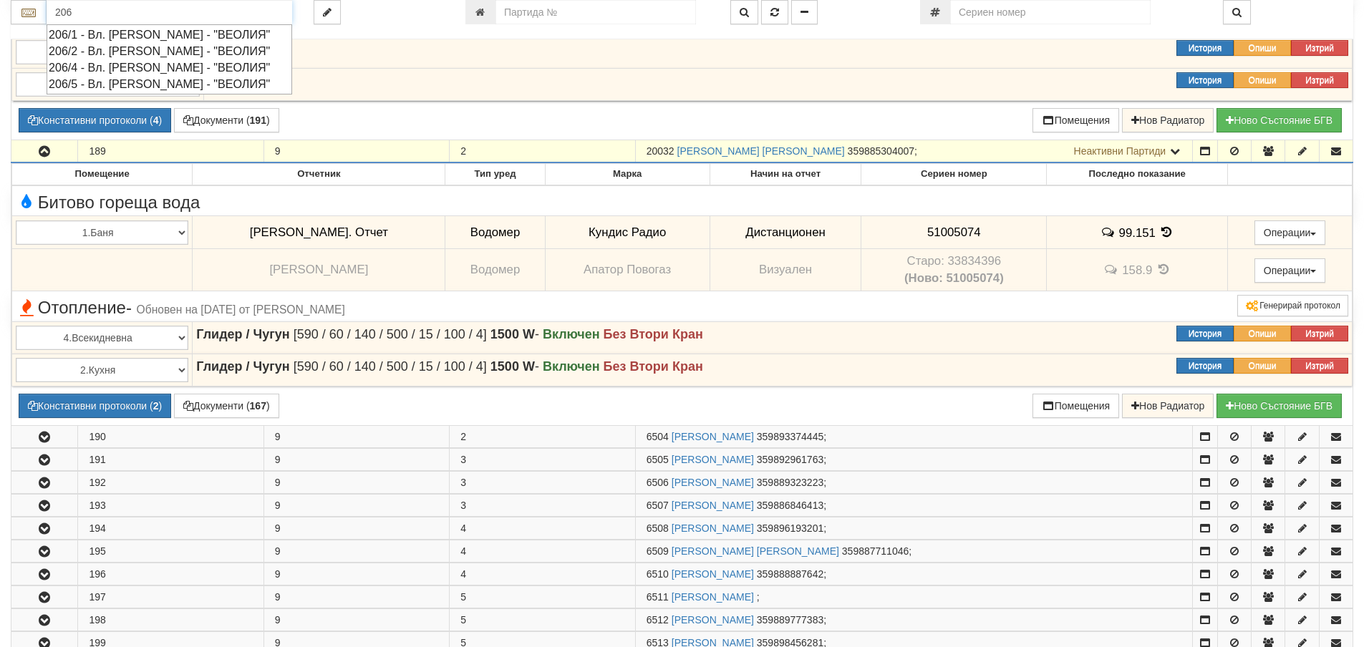
click at [197, 64] on div "206/4 - Вл. Варненчик - "ВЕОЛИЯ"" at bounding box center [169, 67] width 241 height 16
type input "206/4 - Вл. Варненчик - "ВЕОЛИЯ""
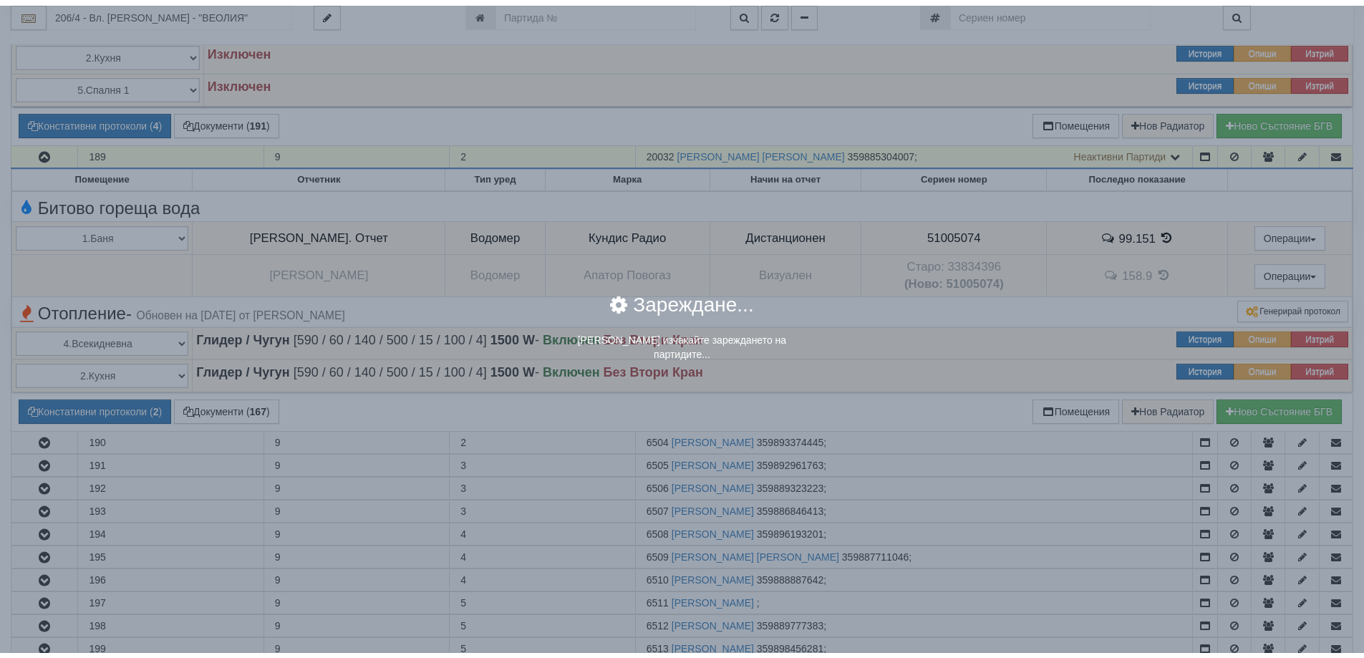
scroll to position [0, 0]
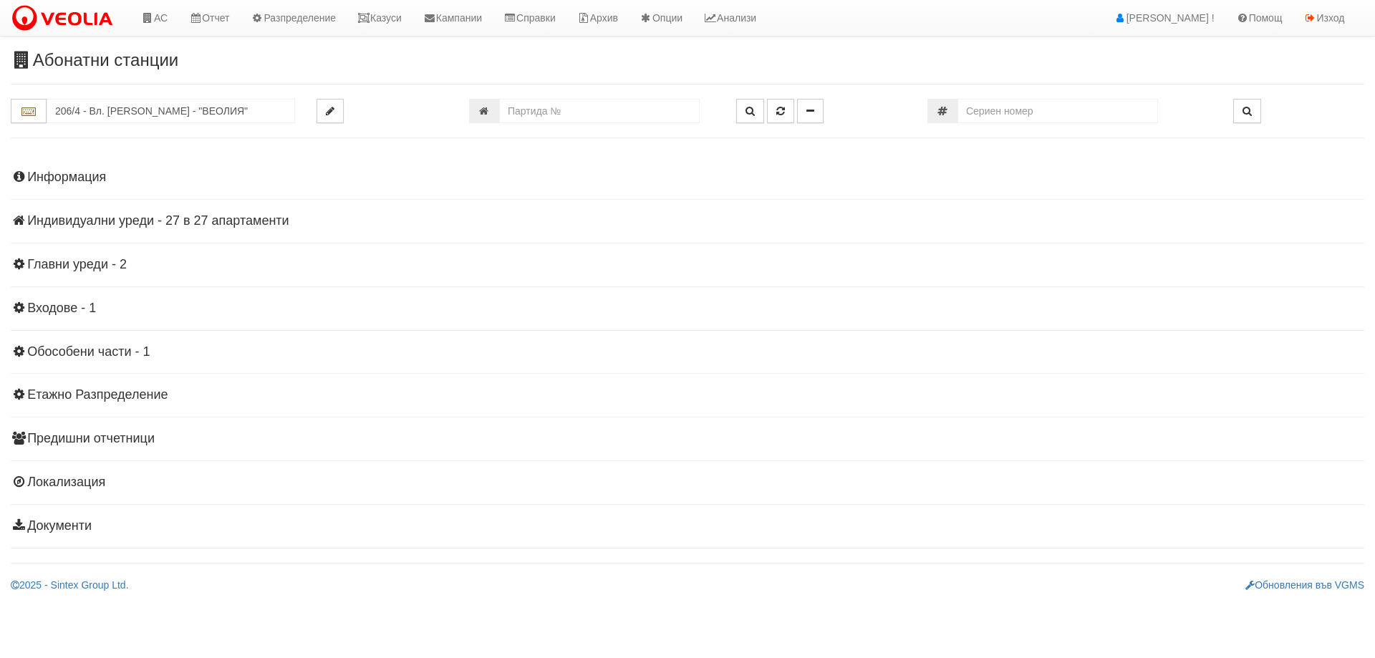
click at [89, 172] on h4 "Информация" at bounding box center [687, 177] width 1353 height 14
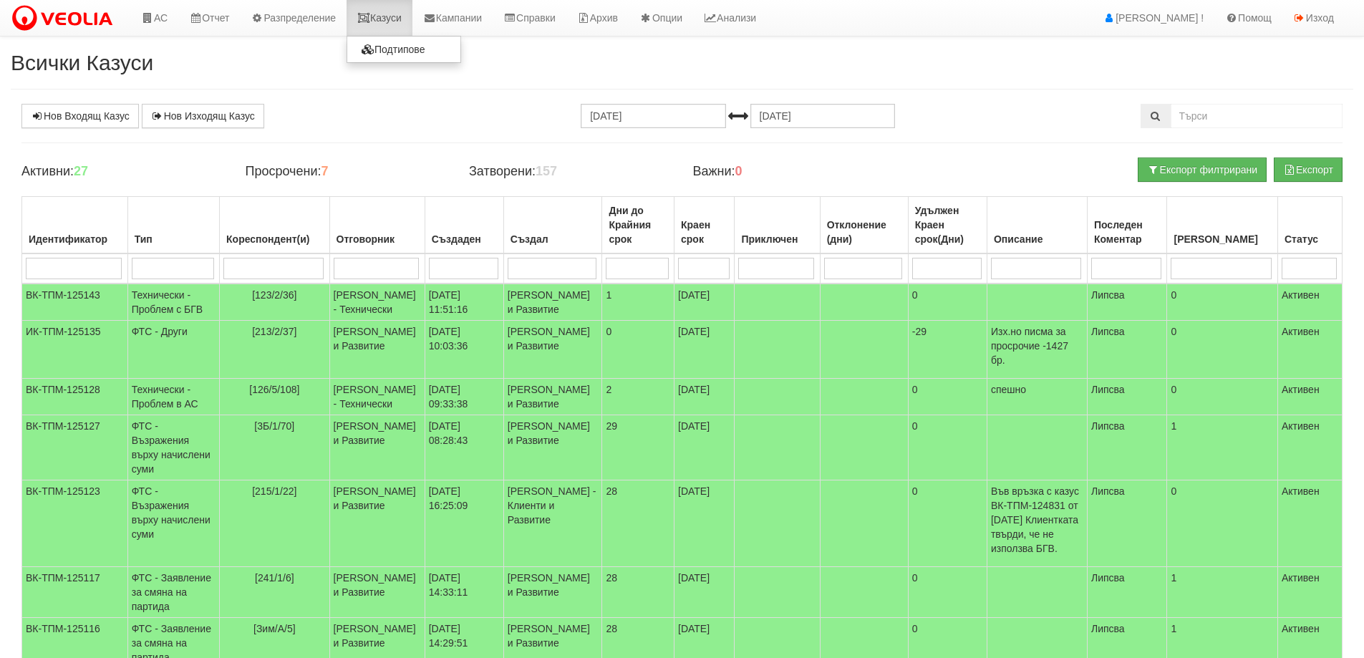
click at [386, 17] on link "Казуси" at bounding box center [380, 18] width 66 height 36
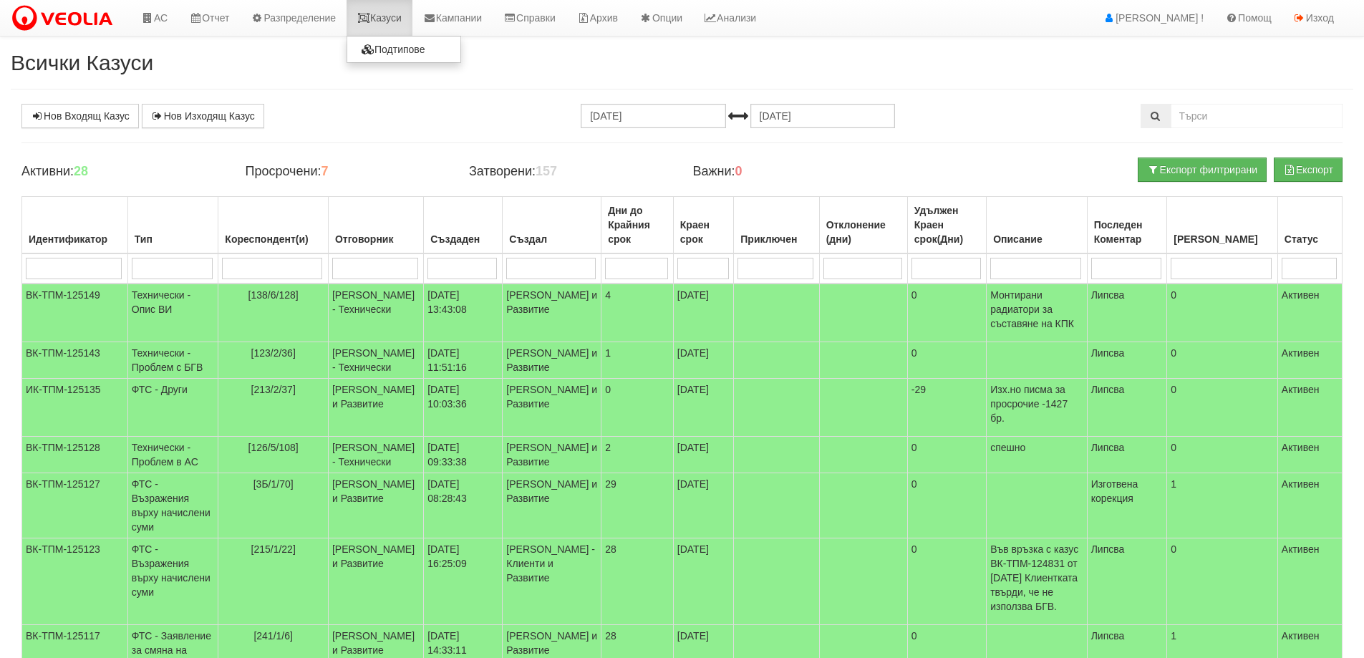
click at [380, 17] on link "Казуси" at bounding box center [380, 18] width 66 height 36
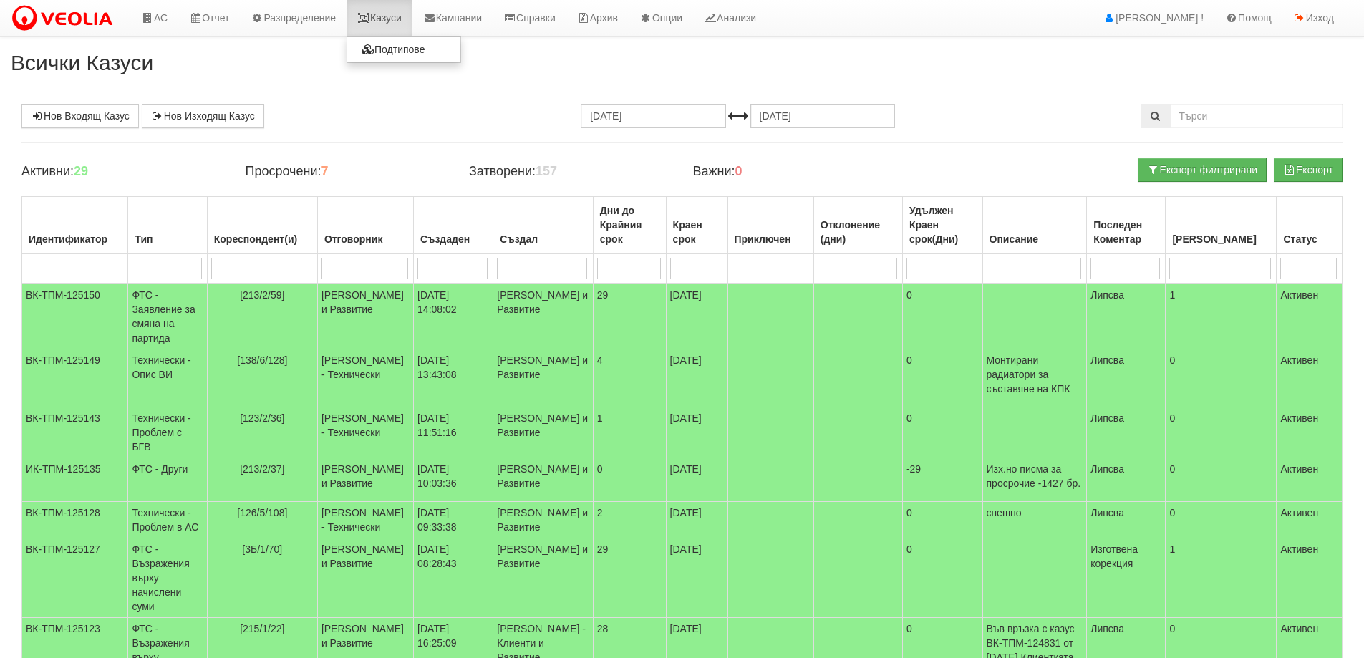
click at [390, 15] on link "Казуси" at bounding box center [380, 18] width 66 height 36
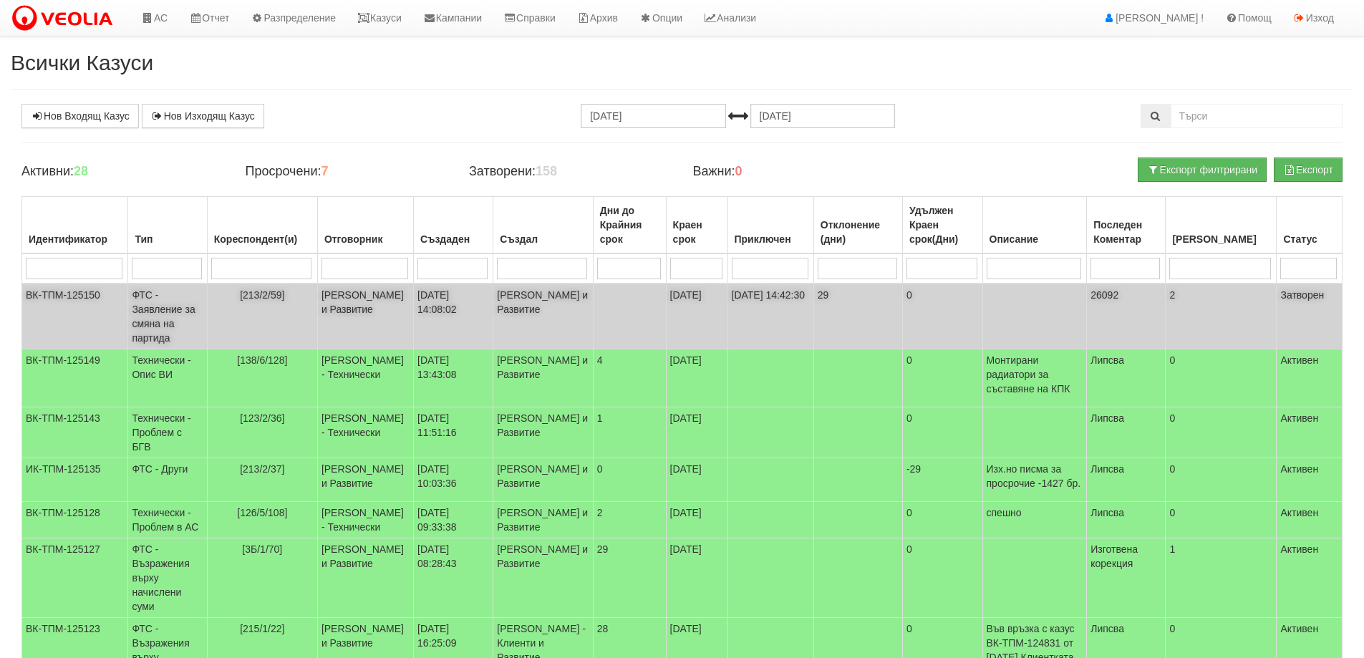
click at [392, 330] on td "[PERSON_NAME] и Развитие" at bounding box center [365, 317] width 96 height 66
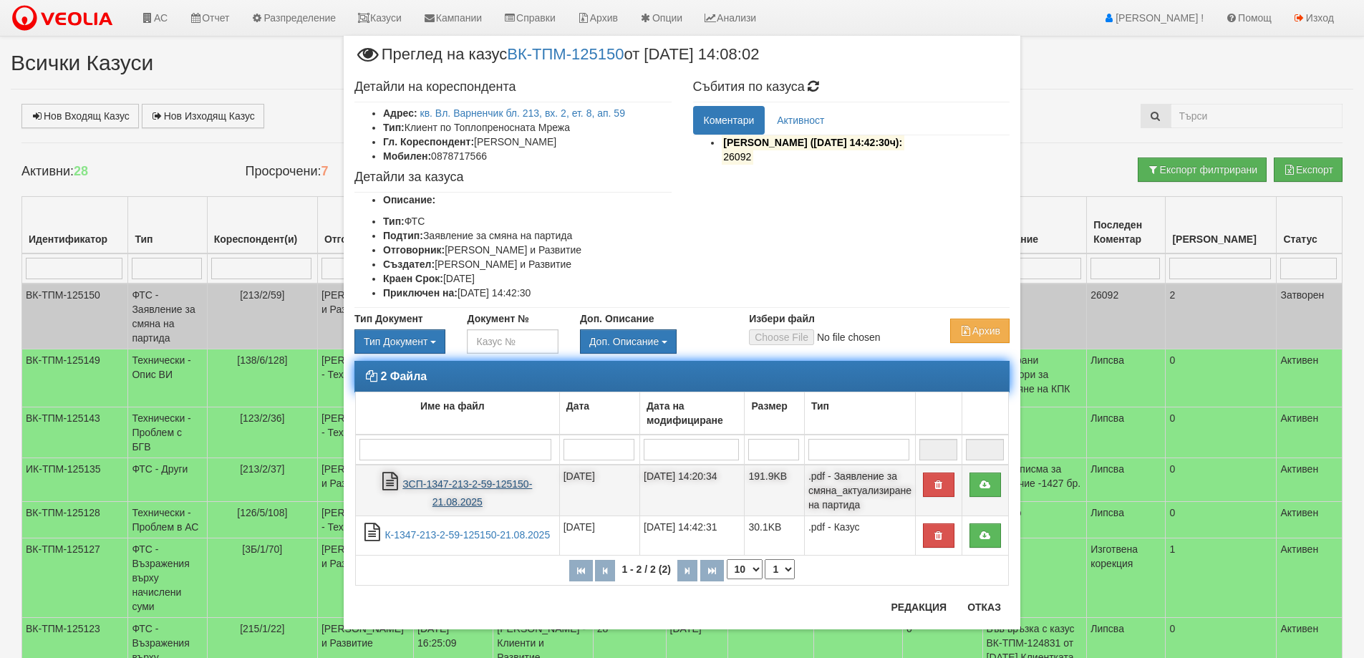
click at [485, 481] on link "ЗСП-1347-213-2-59-125150-21.08.2025" at bounding box center [467, 492] width 130 height 29
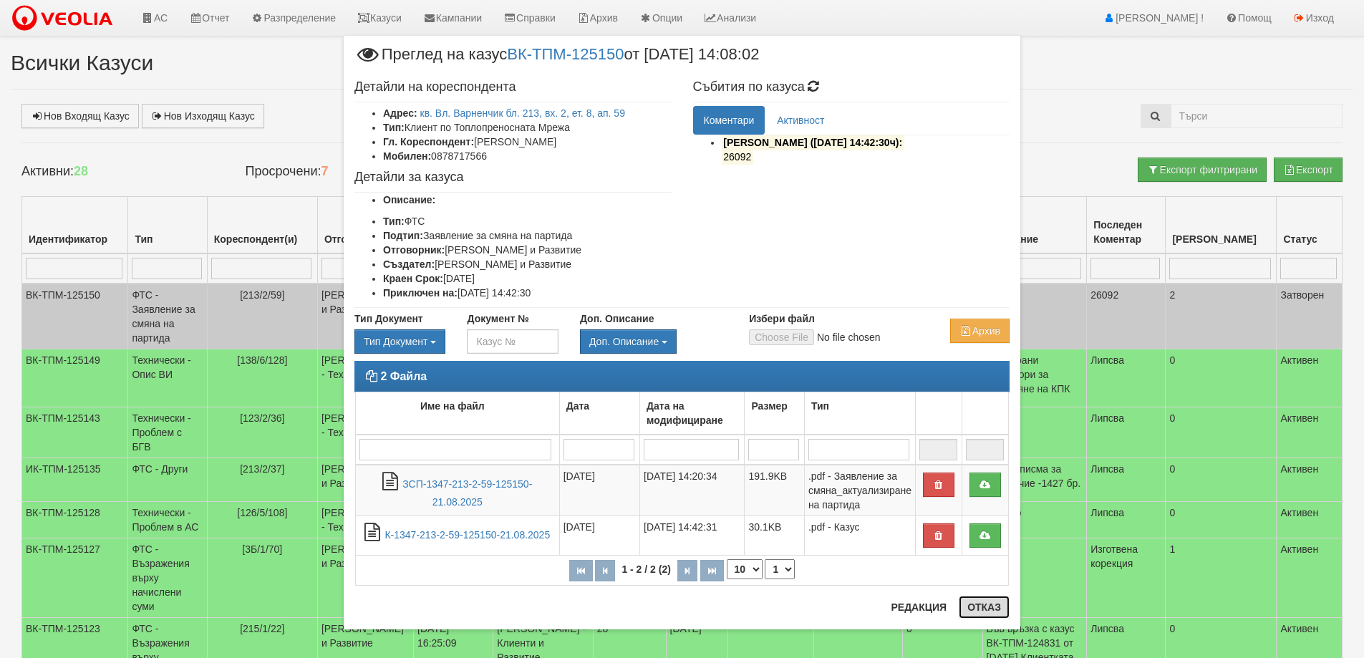
click at [971, 616] on button "Отказ" at bounding box center [984, 607] width 51 height 23
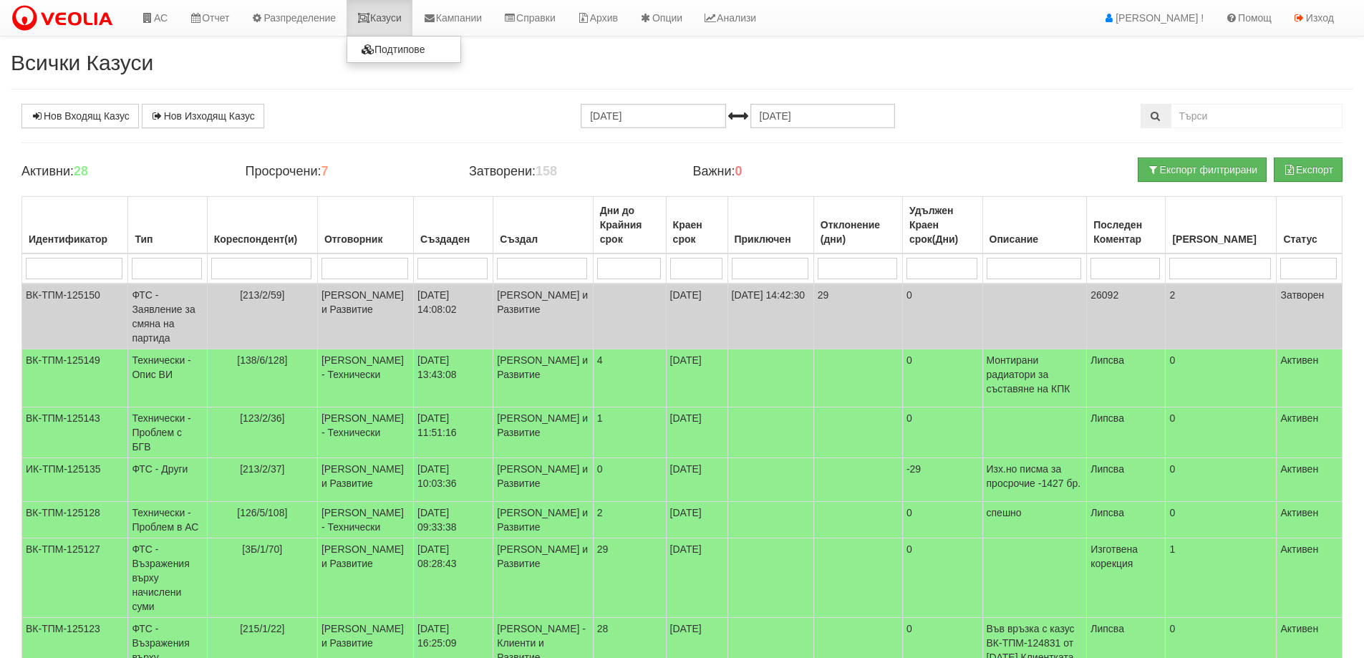
click at [393, 16] on link "Казуси" at bounding box center [380, 18] width 66 height 36
